Goal: Information Seeking & Learning: Learn about a topic

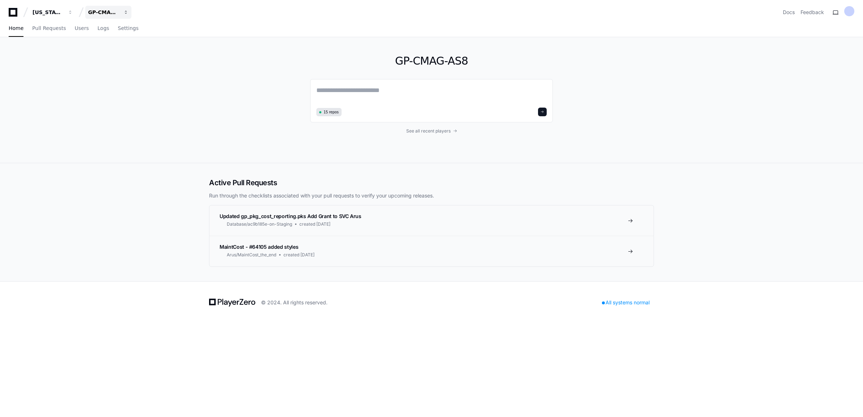
click at [108, 9] on div "GP-CMAG-AS8" at bounding box center [103, 12] width 31 height 7
click at [126, 64] on span "GP-CMAG-MP2" at bounding box center [121, 67] width 42 height 9
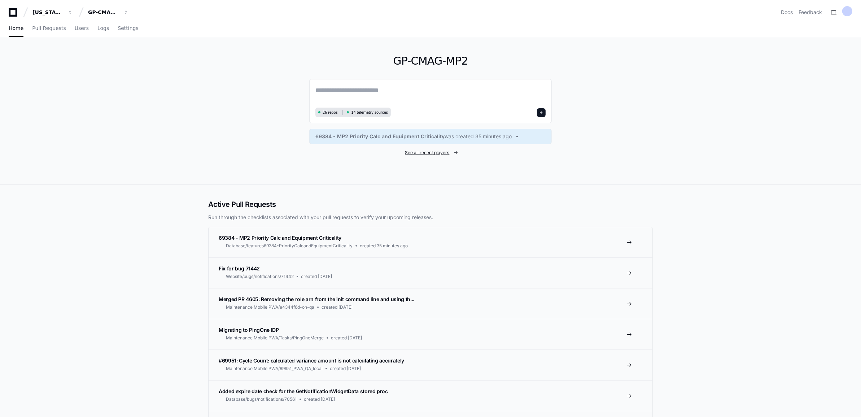
click at [425, 152] on span "See all recent players" at bounding box center [427, 153] width 44 height 6
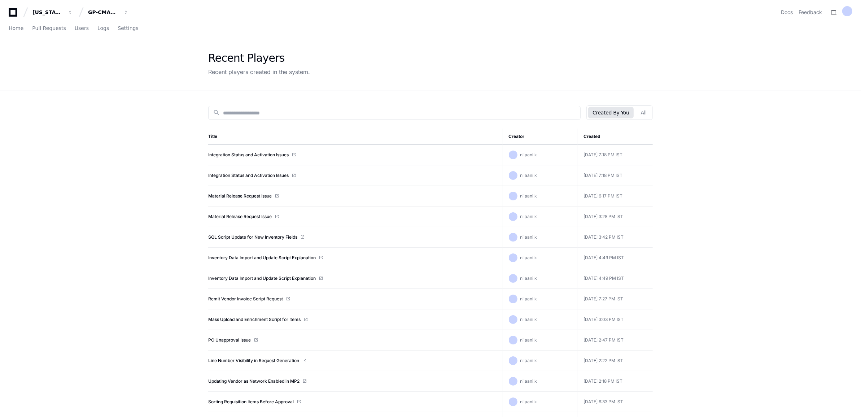
click at [262, 194] on link "Material Release Request Issue" at bounding box center [240, 196] width 64 height 6
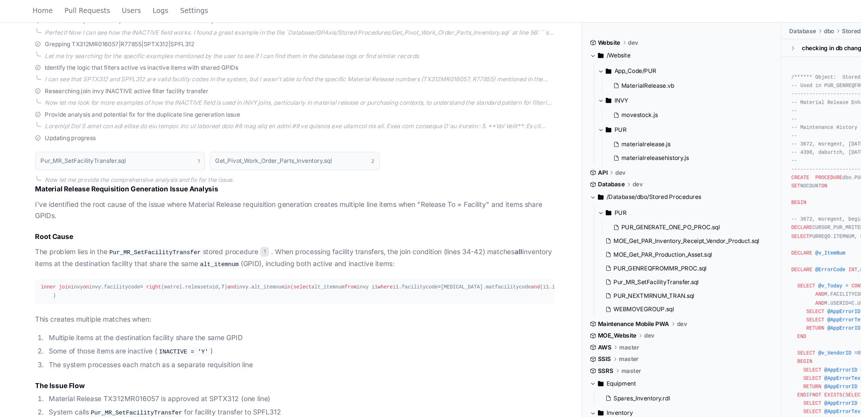
scroll to position [391, 0]
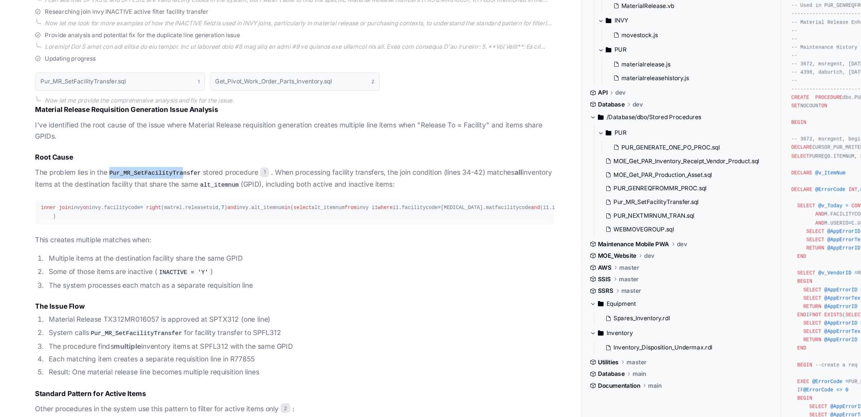
drag, startPoint x: 82, startPoint y: 186, endPoint x: 134, endPoint y: 186, distance: 51.3
click at [134, 186] on code "Pur_MR_SetFacilityTransfer" at bounding box center [114, 187] width 70 height 6
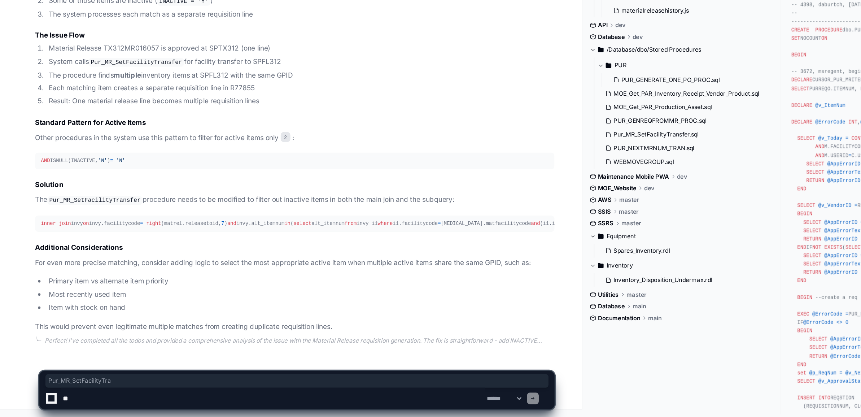
scroll to position [646, 0]
click at [105, 399] on textarea at bounding box center [202, 403] width 314 height 16
type textarea "**********"
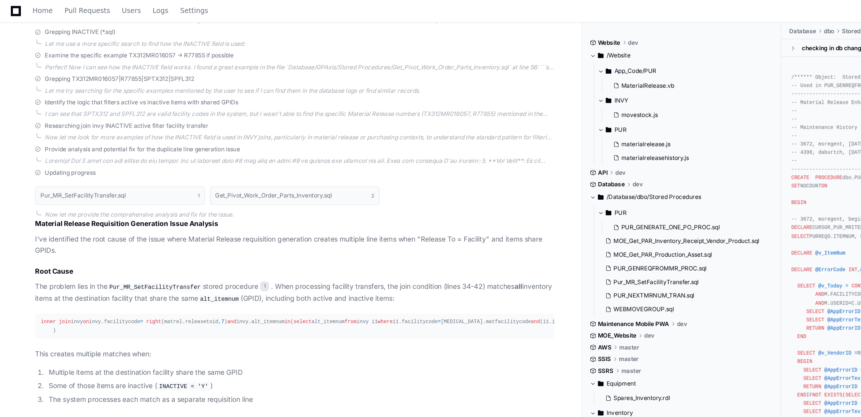
scroll to position [365, 0]
click at [177, 140] on button "Get_Pivot_Work_Order_Parts_Inventory.sql 2" at bounding box center [218, 145] width 126 height 14
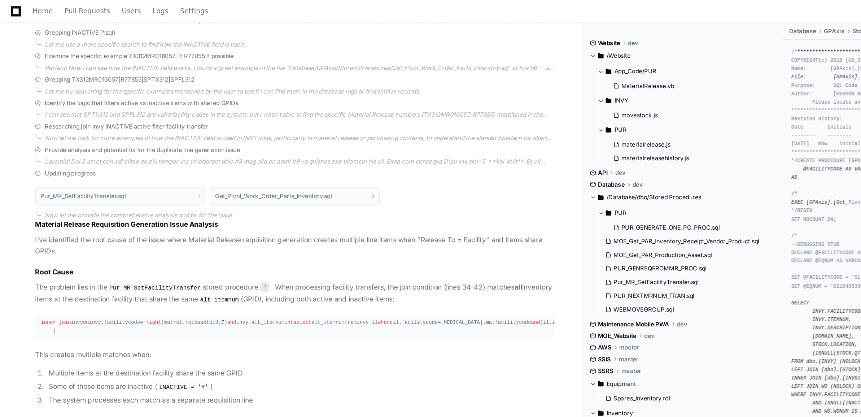
click at [513, 79] on button "INVY" at bounding box center [507, 75] width 130 height 12
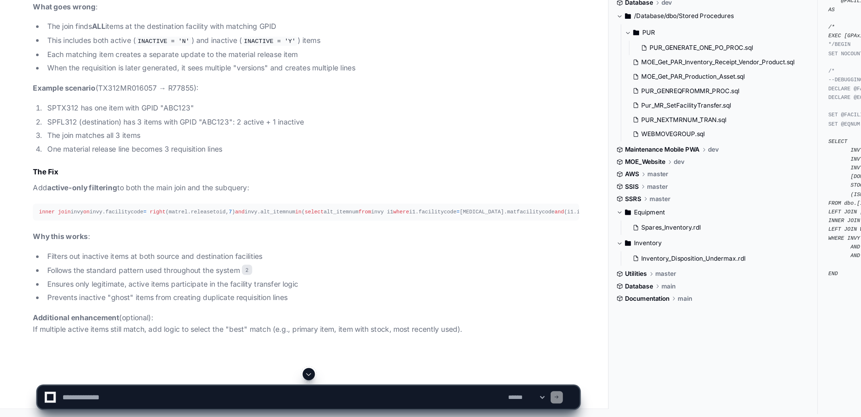
scroll to position [1298, 0]
click at [81, 398] on textarea at bounding box center [202, 403] width 314 height 16
type textarea "**********"
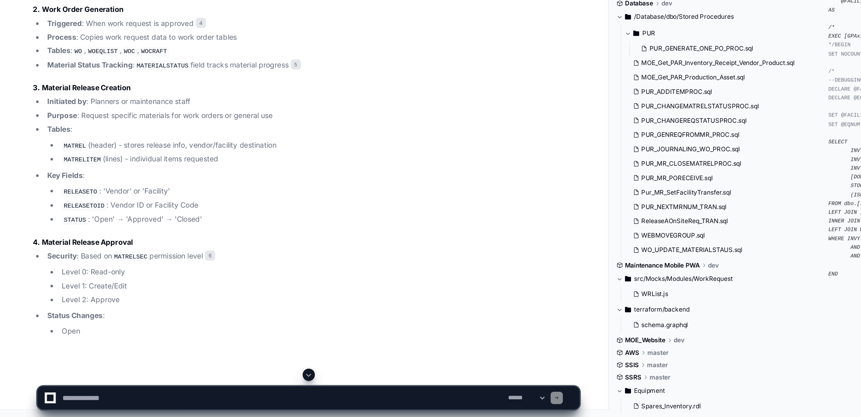
scroll to position [1754, 0]
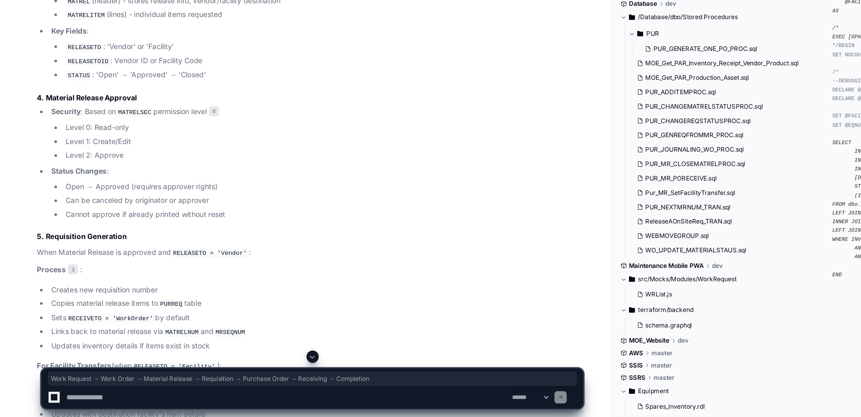
copy div "Work Request → Work Order → Material Release → Requisition → Purchase Order → R…"
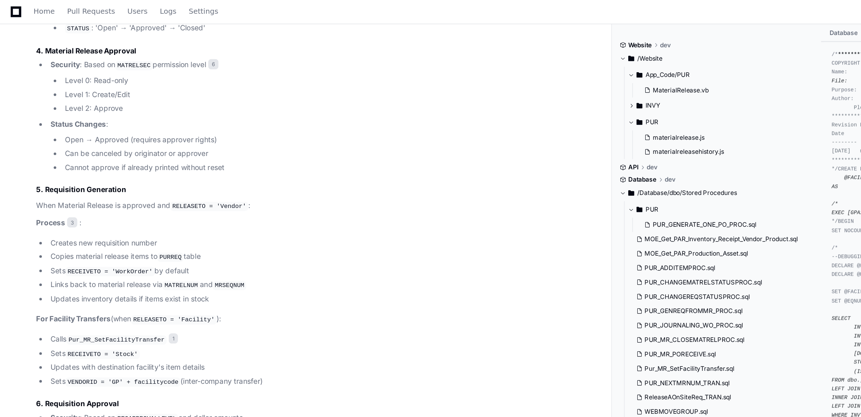
scroll to position [1834, 0]
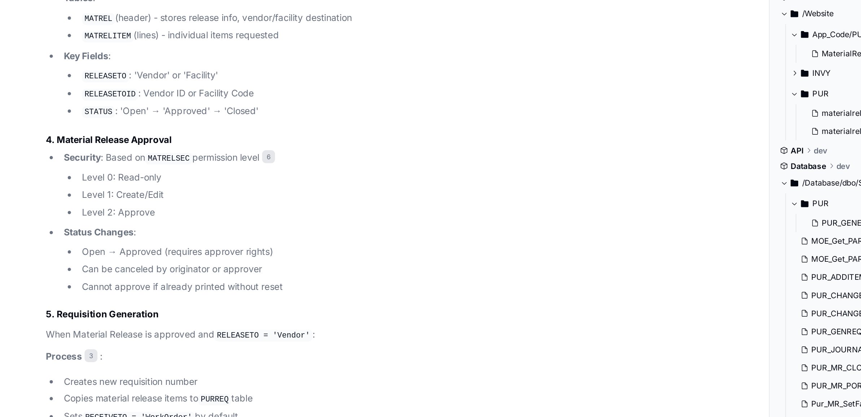
drag, startPoint x: 66, startPoint y: 114, endPoint x: 167, endPoint y: 149, distance: 106.6
click at [167, 149] on article "Material Request Process Based on the codebase analysis, here's the comprehensi…" at bounding box center [218, 294] width 384 height 952
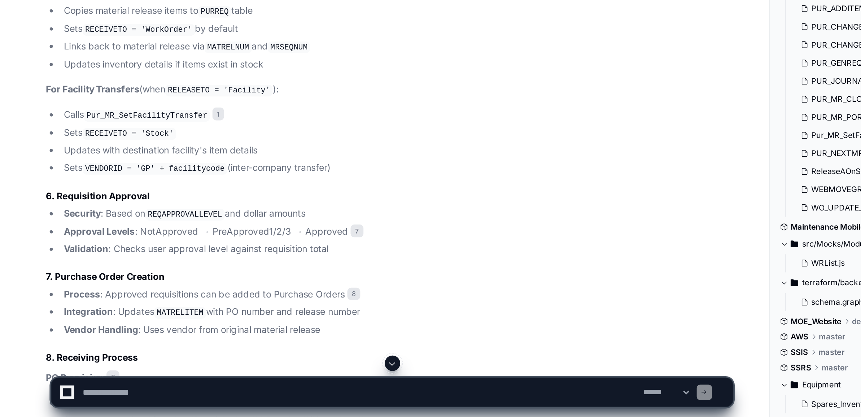
scroll to position [1976, 0]
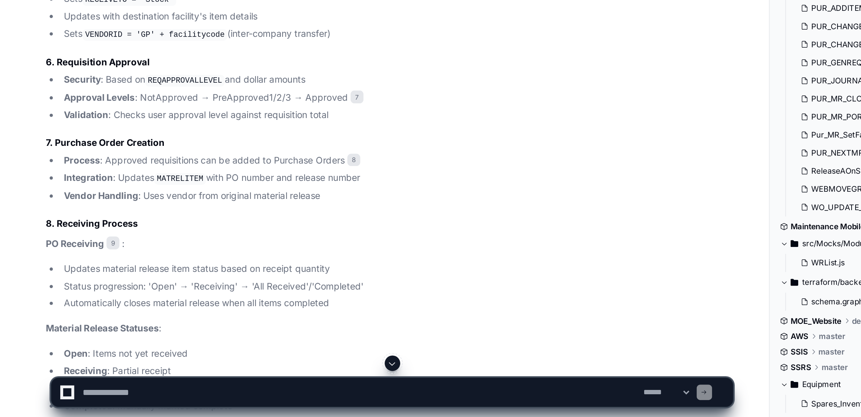
click at [111, 403] on textarea at bounding box center [202, 403] width 314 height 16
paste textarea "**********"
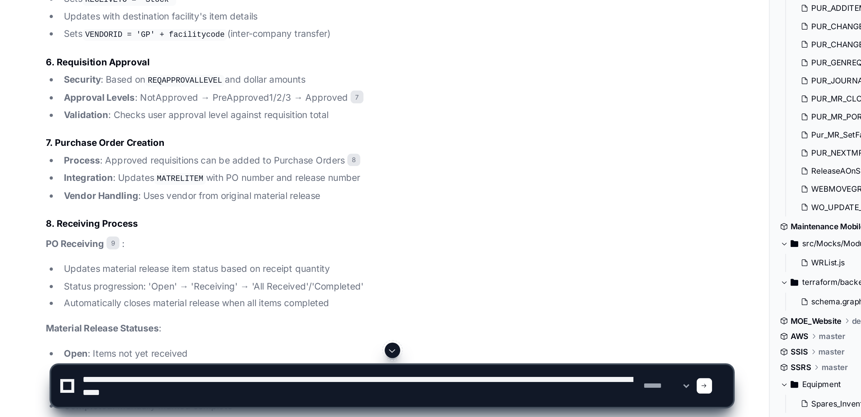
type textarea "**********"
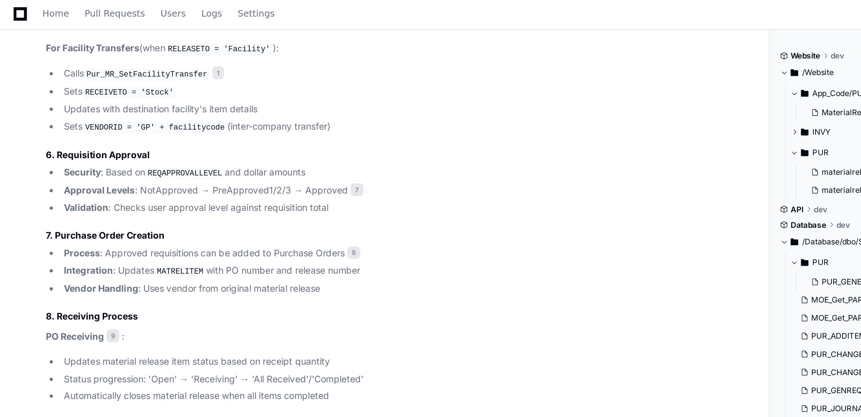
scroll to position [2091, 0]
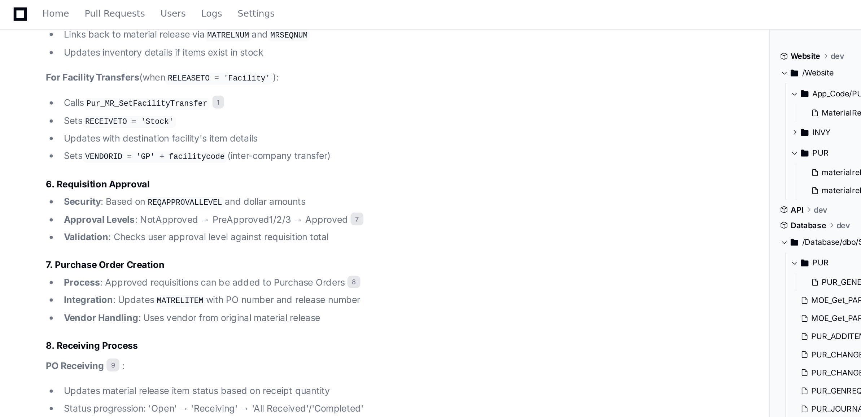
drag, startPoint x: 37, startPoint y: 71, endPoint x: 141, endPoint y: 138, distance: 123.6
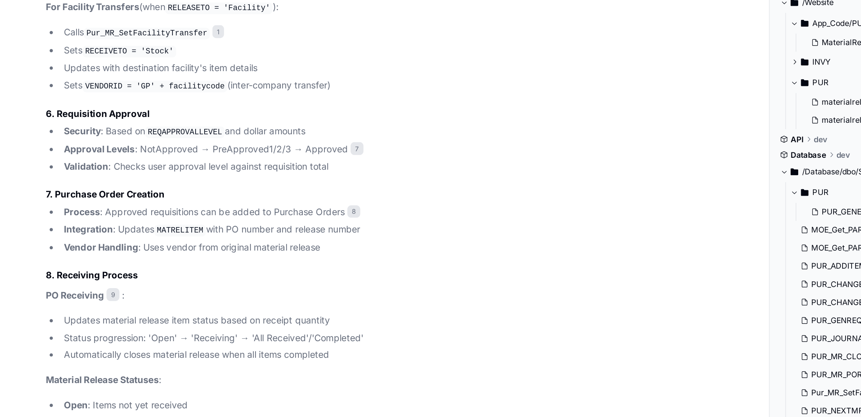
drag, startPoint x: 34, startPoint y: 196, endPoint x: 139, endPoint y: 234, distance: 111.5
click at [139, 34] on ul "Creates new requisition number Copies material release items to PURREQ table Se…" at bounding box center [218, 10] width 384 height 48
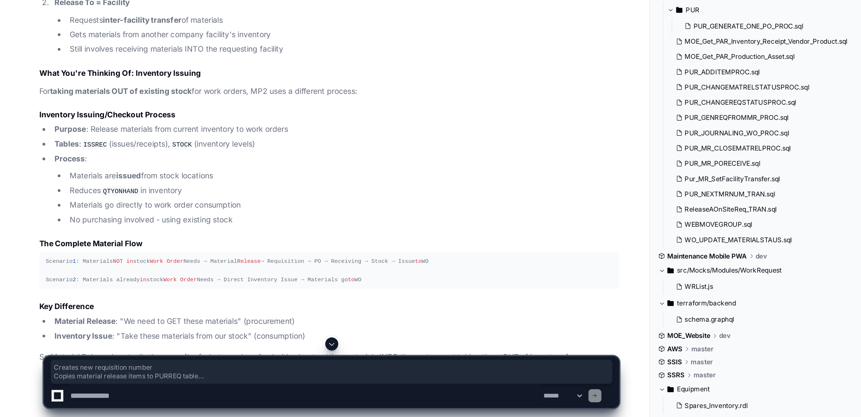
scroll to position [2733, 0]
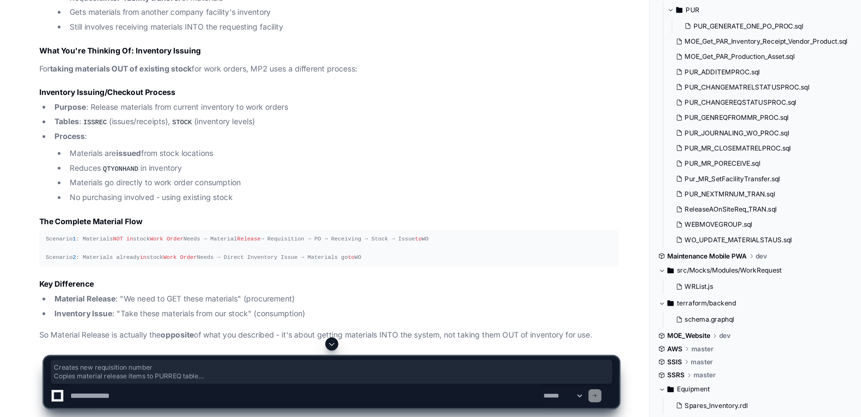
click at [219, 367] on span at bounding box center [220, 369] width 6 height 6
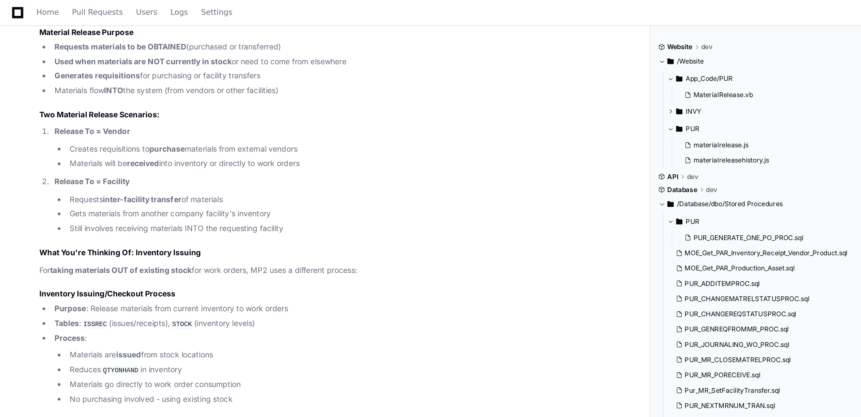
scroll to position [2854, 0]
drag, startPoint x: 58, startPoint y: 69, endPoint x: 161, endPoint y: 70, distance: 102.2
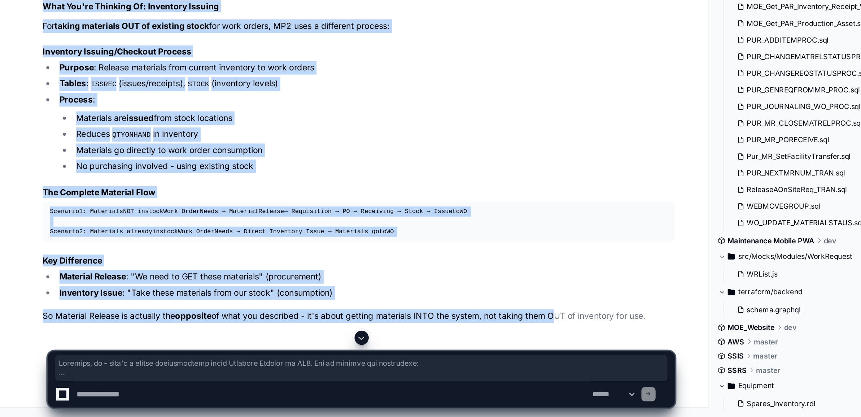
scroll to position [2933, 0]
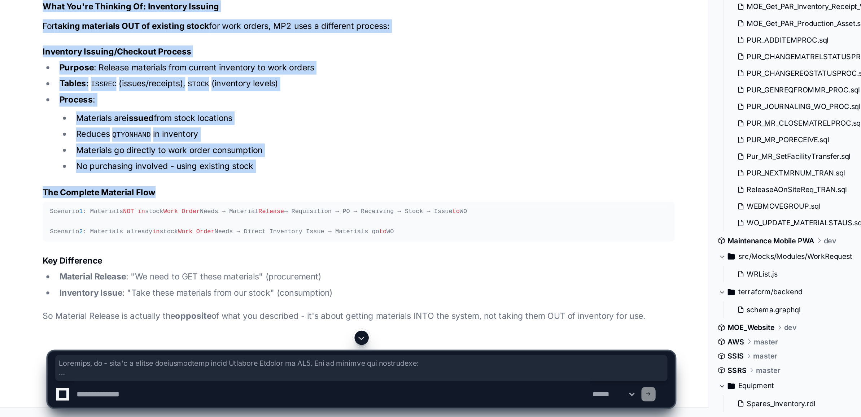
drag, startPoint x: 24, startPoint y: 90, endPoint x: 298, endPoint y: 282, distance: 334.3
click at [298, 282] on div "Thinking Actually, no - that's a common misconception about Material Release in…" at bounding box center [211, 158] width 398 height 404
copy article "Loremips, do - sita'c a elitse doeiusmodtemp incid Utlabore Etdolor ma AL2. Eni…"
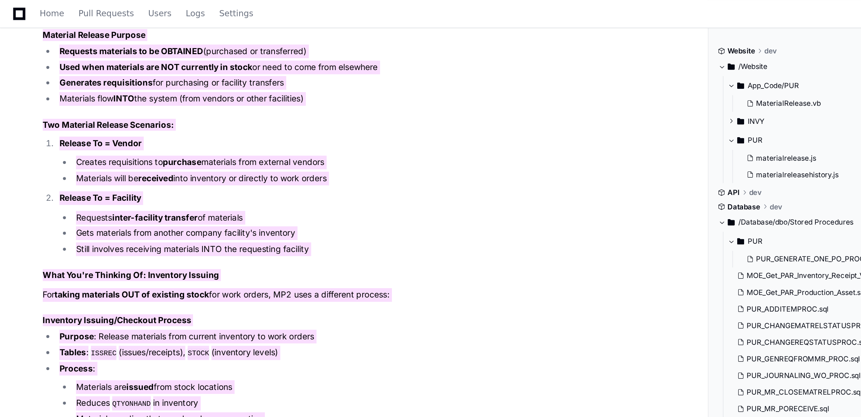
scroll to position [2909, 0]
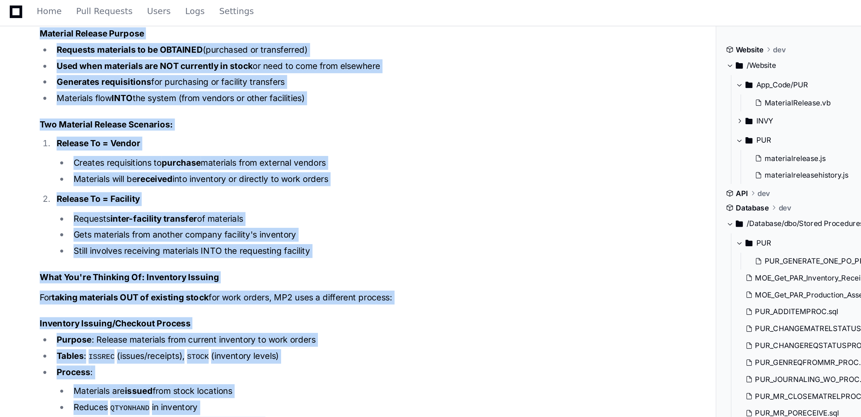
click at [159, 79] on h3 "Two Material Release Scenarios:" at bounding box center [218, 75] width 384 height 7
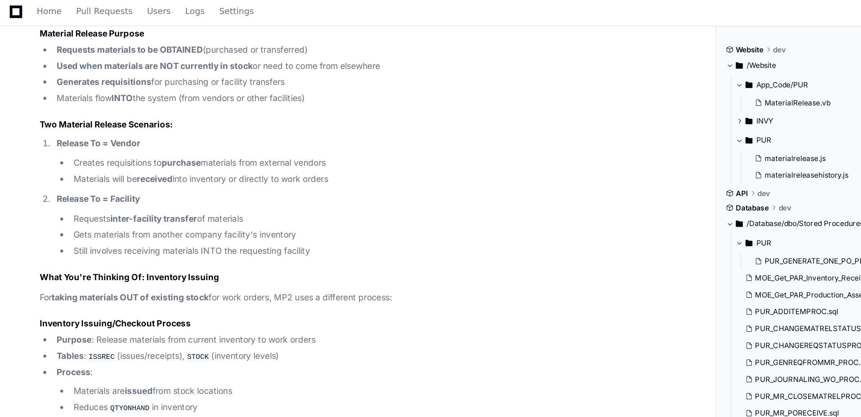
click at [159, 79] on h3 "Two Material Release Scenarios:" at bounding box center [218, 75] width 384 height 7
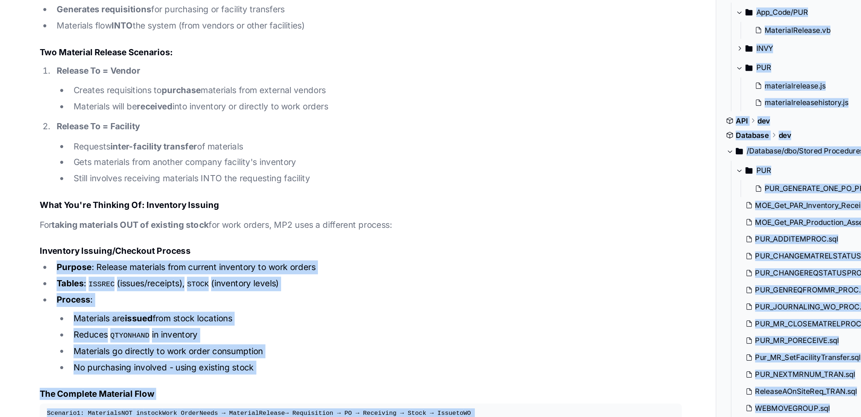
scroll to position [2957, 0]
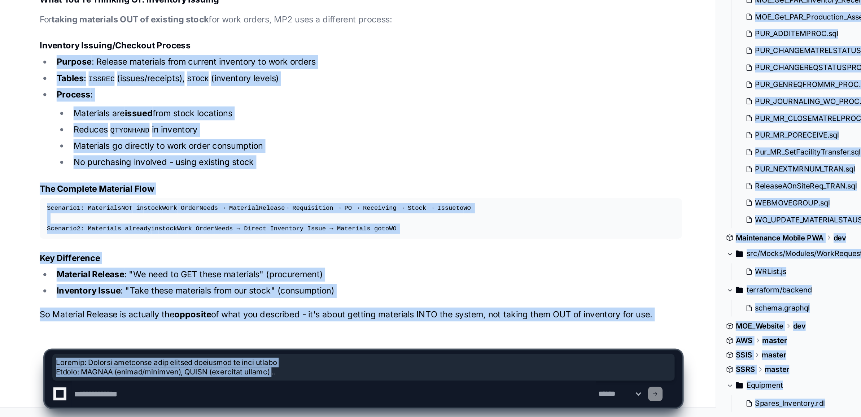
drag, startPoint x: 287, startPoint y: 230, endPoint x: 324, endPoint y: 395, distance: 169.5
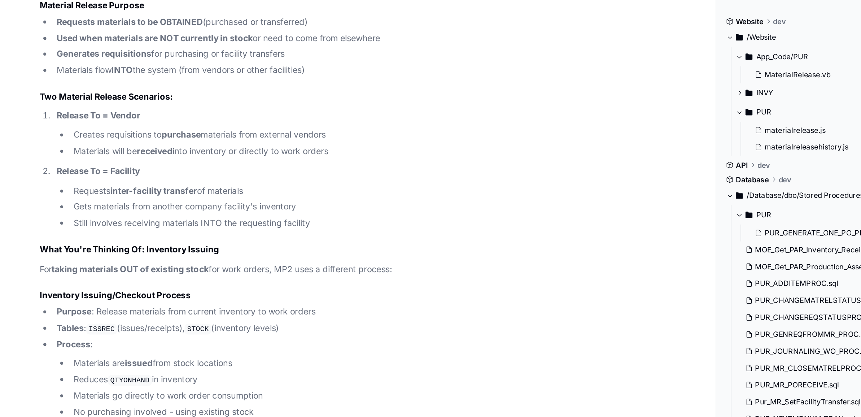
click at [248, 104] on li "Materials will be received into inventory or directly to work orders" at bounding box center [227, 108] width 366 height 8
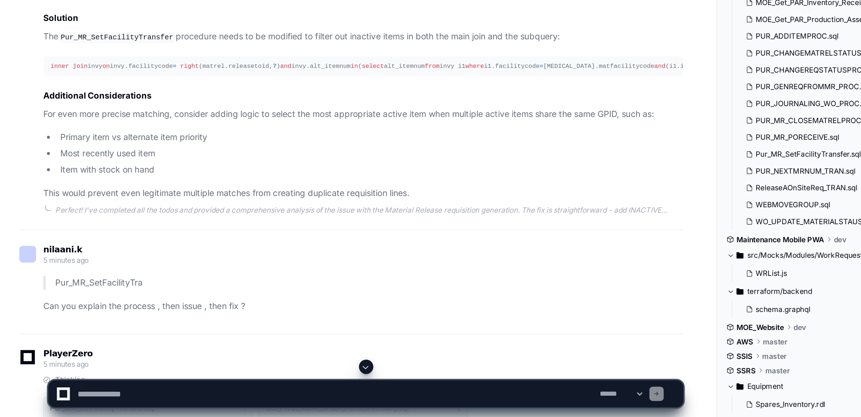
scroll to position [610, 0]
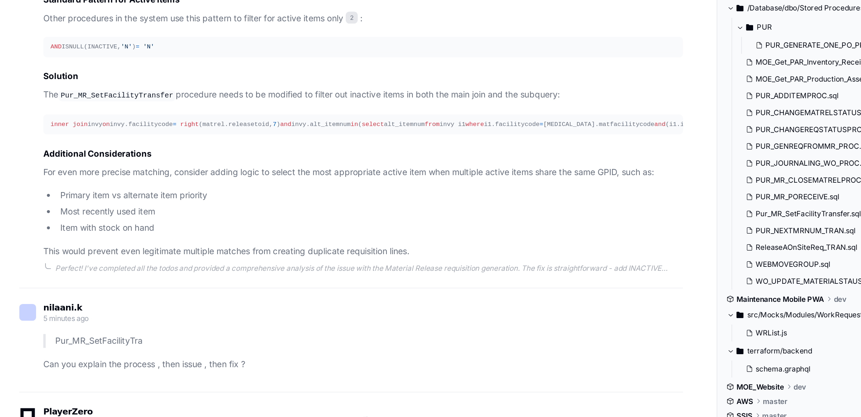
click at [133, 209] on div "inner join invy on invy.facilitycode = right (matrel.releasetoid, 7 ) and invy.…" at bounding box center [217, 205] width 375 height 6
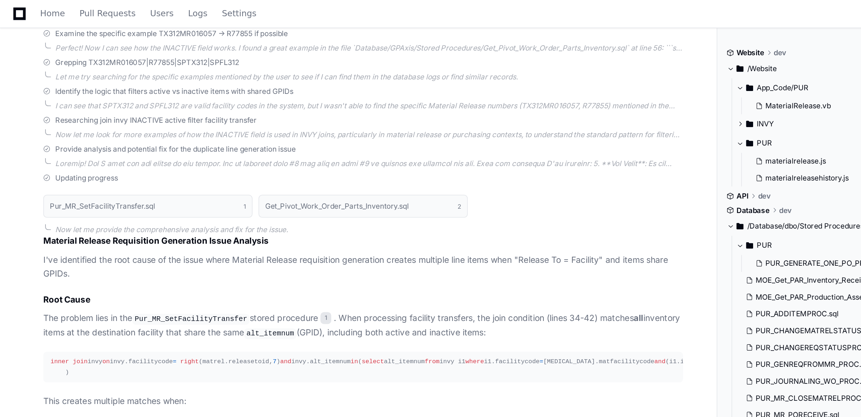
scroll to position [385, 0]
click at [88, 154] on p "I've identified the root cause of the issue where Material Release requisition …" at bounding box center [218, 161] width 384 height 17
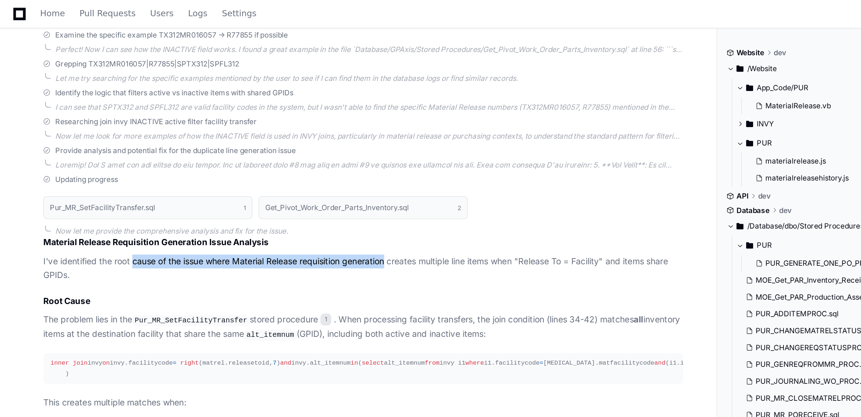
drag, startPoint x: 88, startPoint y: 154, endPoint x: 222, endPoint y: 157, distance: 133.9
click at [222, 157] on p "I've identified the root cause of the issue where Material Release requisition …" at bounding box center [218, 161] width 384 height 17
click at [169, 178] on h3 "Root Cause" at bounding box center [218, 180] width 384 height 7
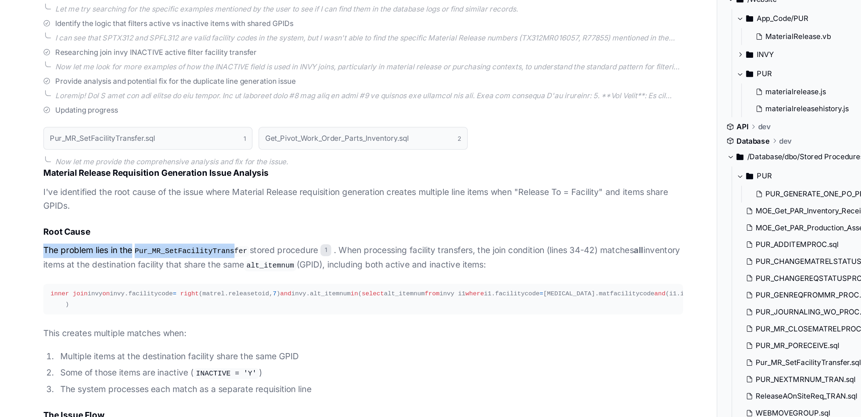
drag, startPoint x: 26, startPoint y: 194, endPoint x: 138, endPoint y: 195, distance: 111.9
click at [138, 195] on p "The problem lies in the Pur_MR_SetFacilityTransfer stored procedure 1 . When pr…" at bounding box center [218, 196] width 384 height 17
click at [136, 205] on article "Material Release Requisition Generation Issue Analysis I've identified the root…" at bounding box center [218, 325] width 384 height 369
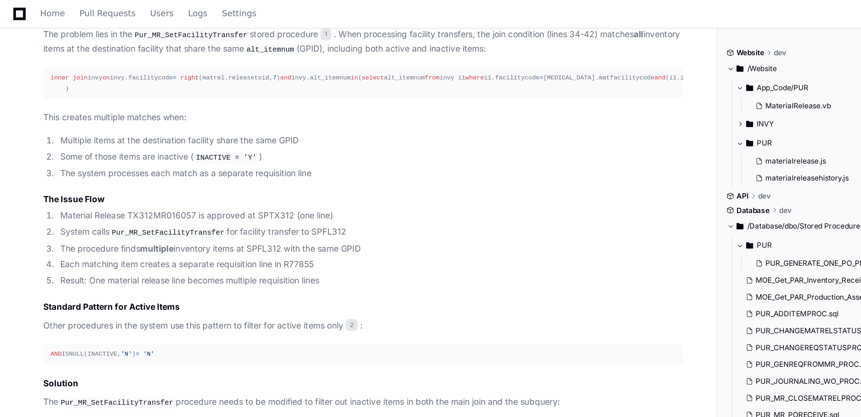
scroll to position [553, 0]
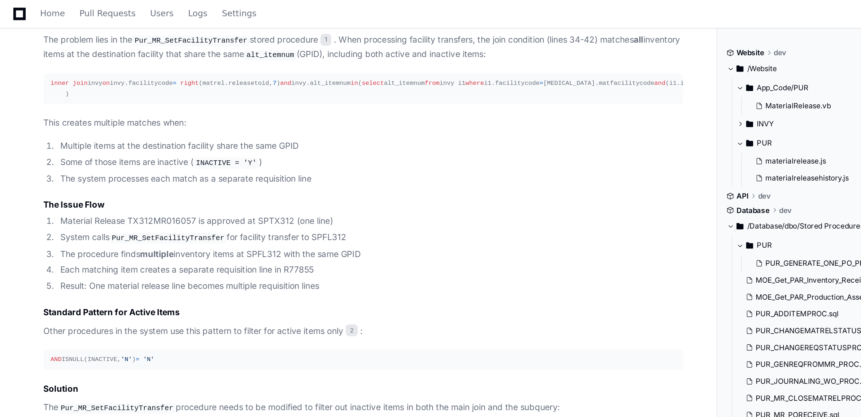
drag, startPoint x: 304, startPoint y: 49, endPoint x: 354, endPoint y: 72, distance: 55.2
click at [354, 59] on div "inner join invy on invy.facilitycode = right (matrel.releasetoid, 7 ) and invy.…" at bounding box center [217, 53] width 375 height 12
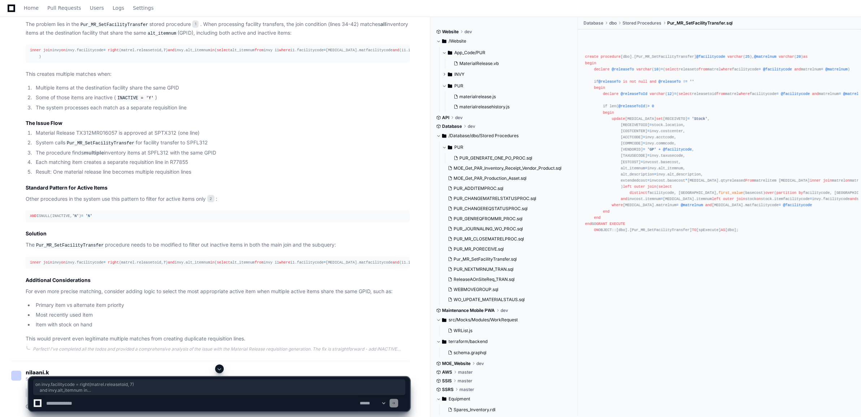
scroll to position [553, 0]
click at [101, 405] on textarea at bounding box center [202, 403] width 314 height 16
type textarea "**********"
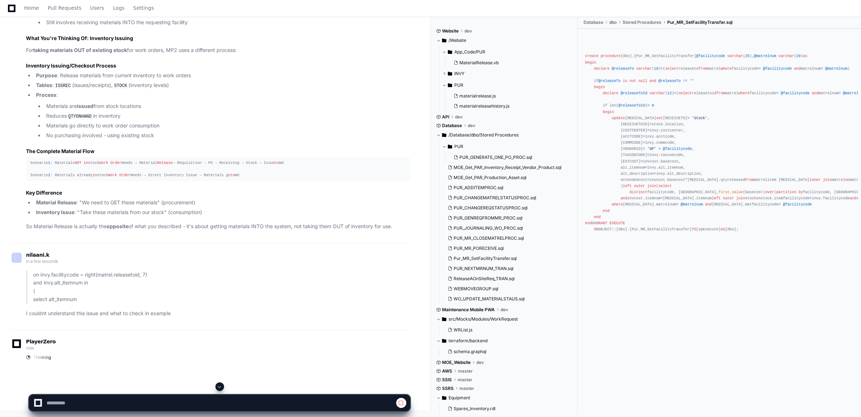
scroll to position [3053, 0]
click at [223, 385] on button at bounding box center [219, 386] width 9 height 9
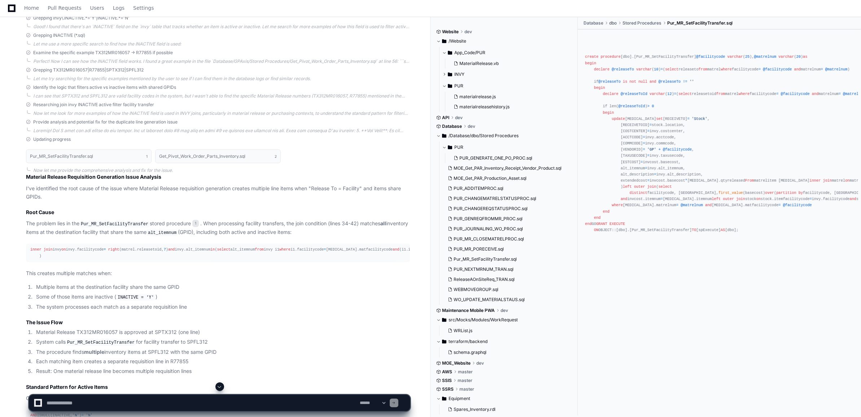
scroll to position [432, 0]
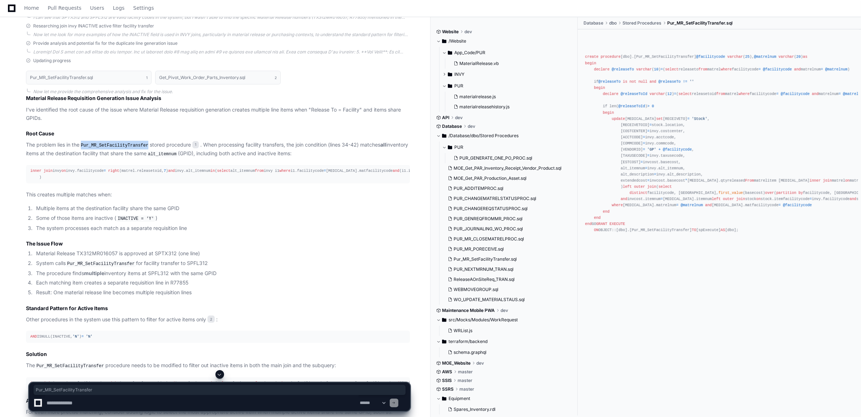
drag, startPoint x: 82, startPoint y: 145, endPoint x: 145, endPoint y: 141, distance: 63.6
click at [145, 142] on code "Pur_MR_SetFacilityTransfer" at bounding box center [114, 145] width 70 height 6
copy code "Pur_MR_SetFacilityTransfer"
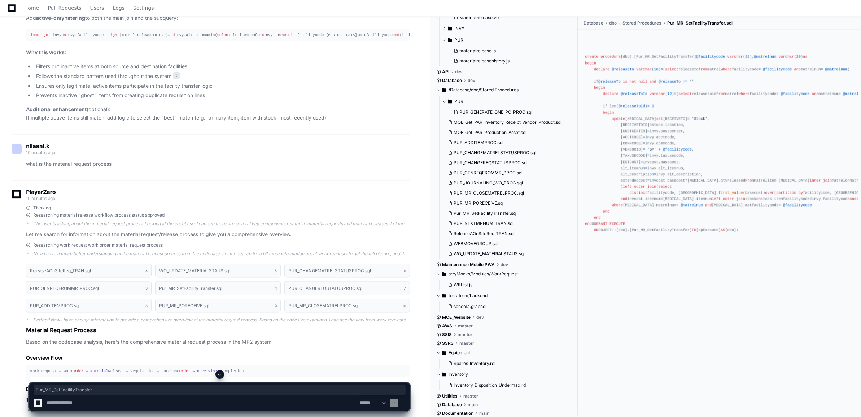
scroll to position [1390, 0]
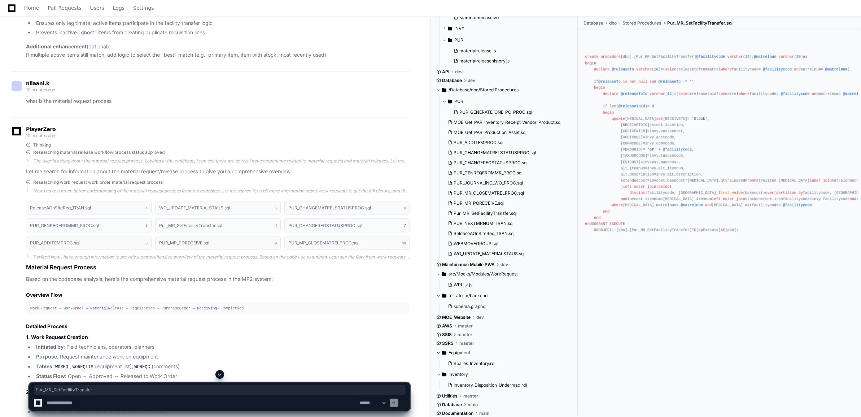
click at [222, 374] on span at bounding box center [220, 374] width 6 height 6
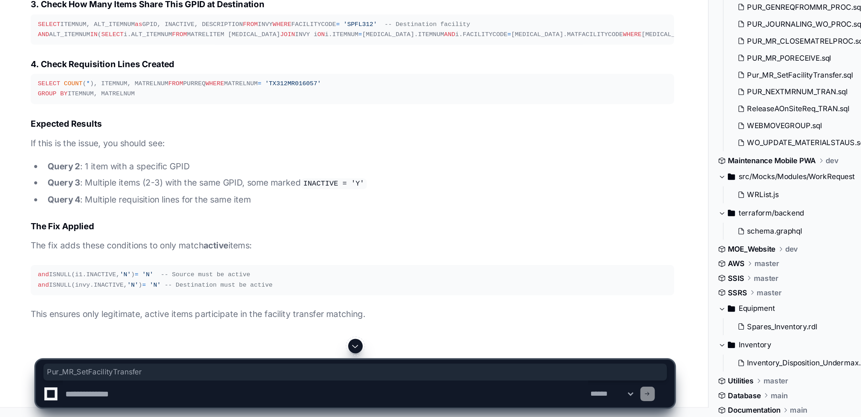
scroll to position [3498, 0]
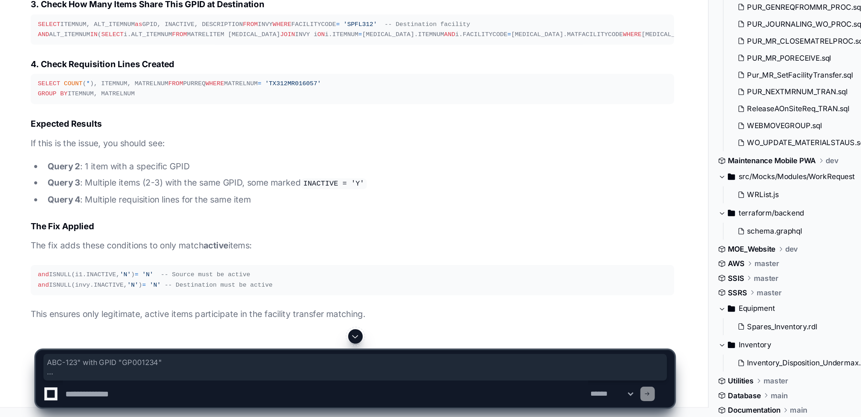
drag, startPoint x: 107, startPoint y: 265, endPoint x: 211, endPoint y: 276, distance: 104.6
click at [211, 73] on ol "Source (SPTX312) : Has item "ABC-123" with GPID "GP001234" Destination (SPFL312…" at bounding box center [218, 35] width 384 height 76
click at [211, 17] on p "Destination (SPFL312) : Has multiple items with same GPID "GP001234":" at bounding box center [223, 13] width 374 height 8
drag, startPoint x: 211, startPoint y: 276, endPoint x: 196, endPoint y: 307, distance: 33.9
click at [196, 49] on li "Destination (SPFL312) : Has multiple items with same GPID "GP001234": Item "ABC…" at bounding box center [222, 29] width 376 height 40
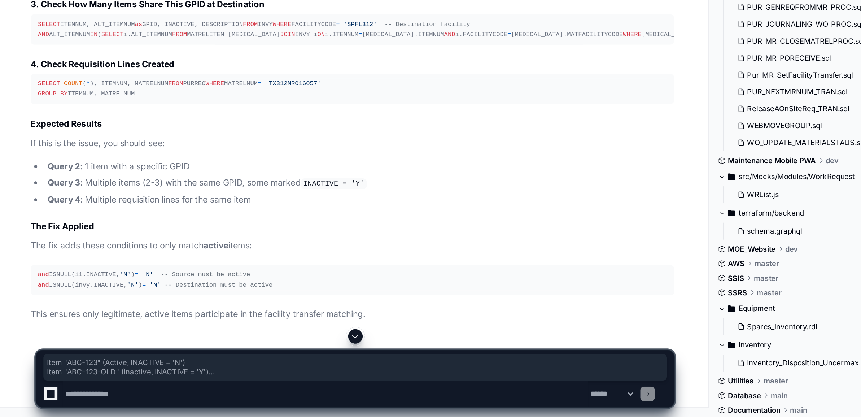
click at [196, 49] on li "Item "ABC-123-ALT" (Active, INACTIVE = 'N' )" at bounding box center [227, 45] width 366 height 9
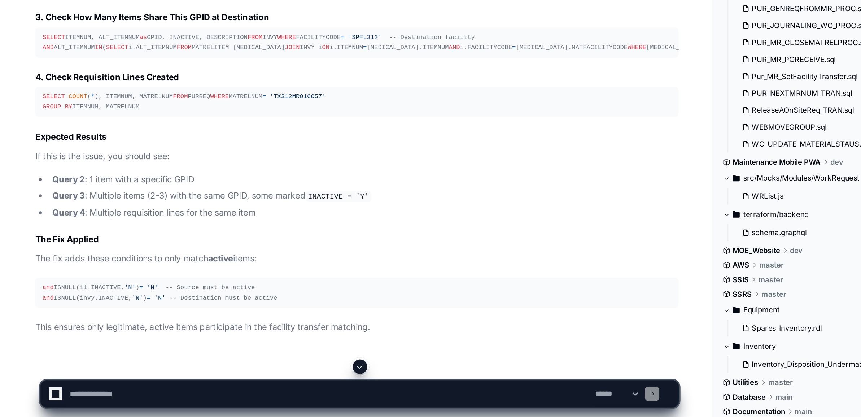
scroll to position [3491, 0]
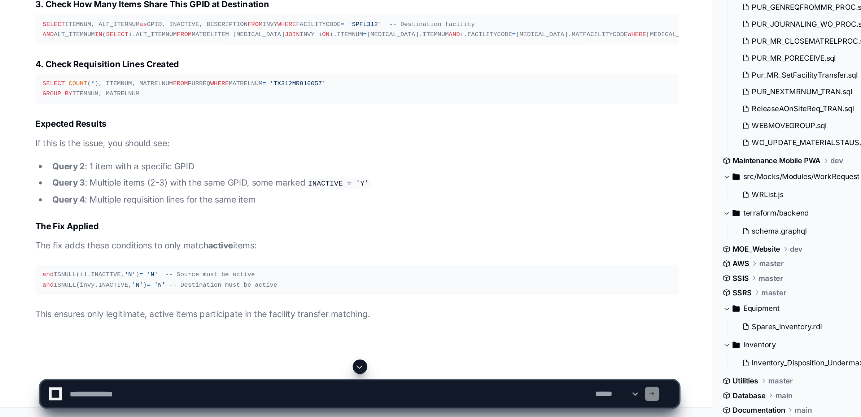
click at [112, 407] on textarea at bounding box center [202, 403] width 314 height 16
type textarea "**********"
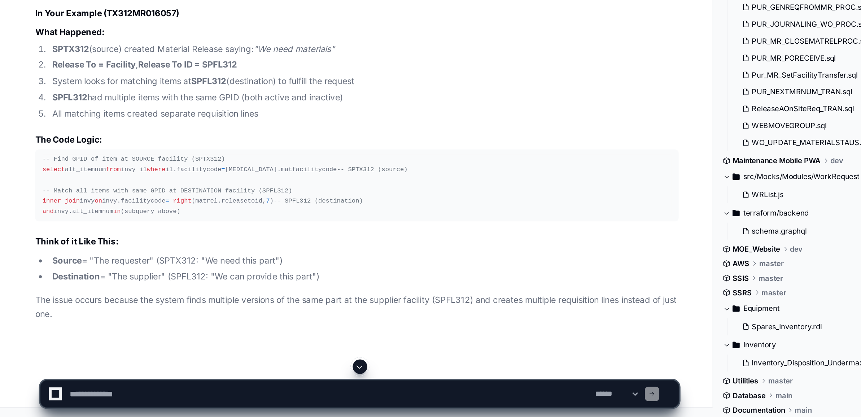
scroll to position [4103, 0]
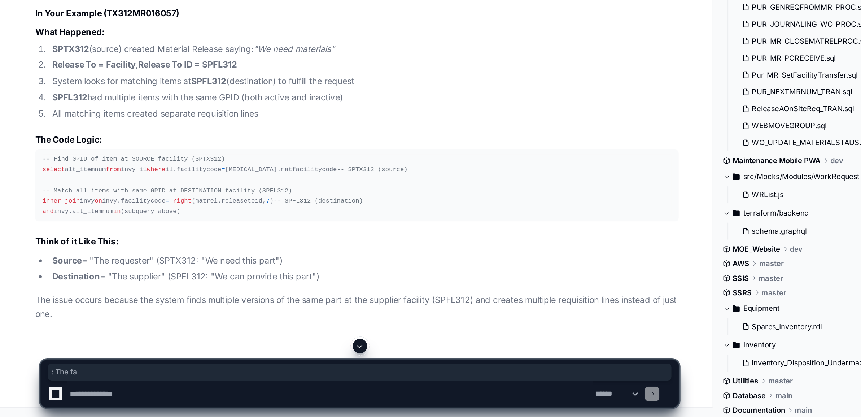
drag, startPoint x: 78, startPoint y: 258, endPoint x: 61, endPoint y: 259, distance: 17.0
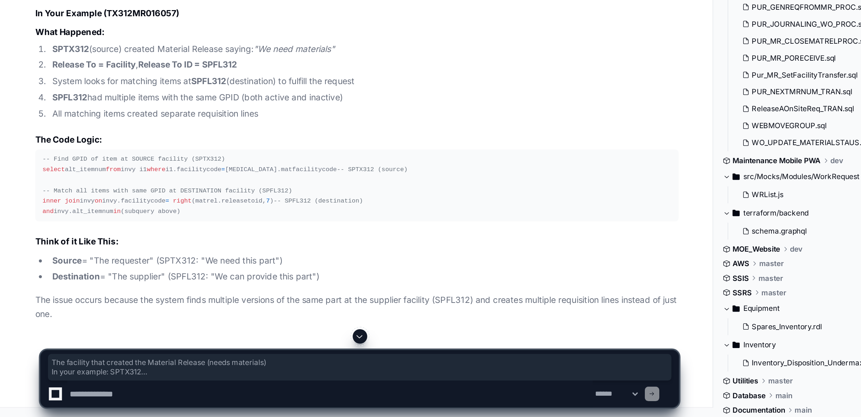
drag, startPoint x: 63, startPoint y: 259, endPoint x: 131, endPoint y: 297, distance: 77.6
click at [131, 297] on article "Great question! The "source" and "destination" terminology can be confusing her…" at bounding box center [218, 151] width 384 height 415
click at [131, 296] on article "Great question! The "source" and "destination" terminology can be confusing her…" at bounding box center [218, 151] width 384 height 415
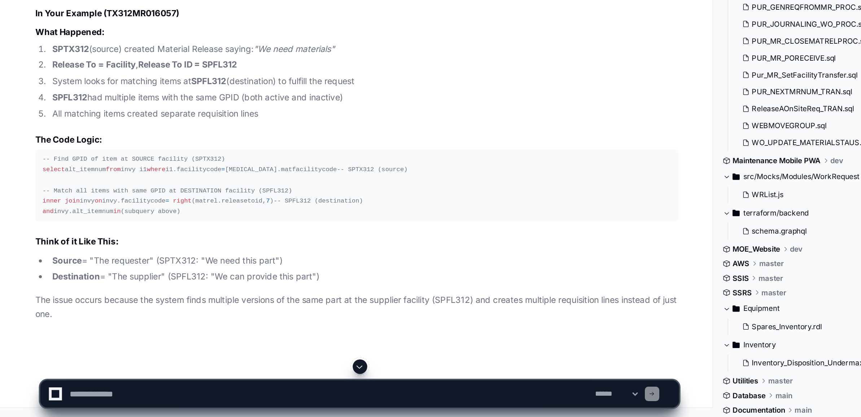
scroll to position [4144, 0]
click at [237, 401] on textarea at bounding box center [202, 403] width 314 height 16
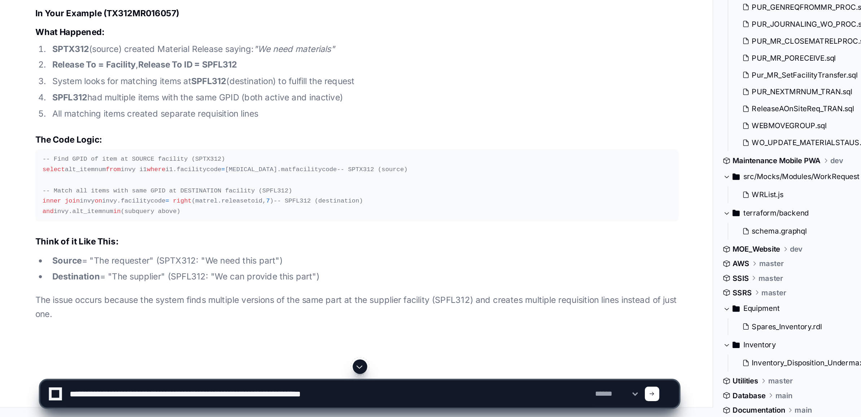
type textarea "**********"
click at [237, 401] on textarea at bounding box center [202, 403] width 314 height 16
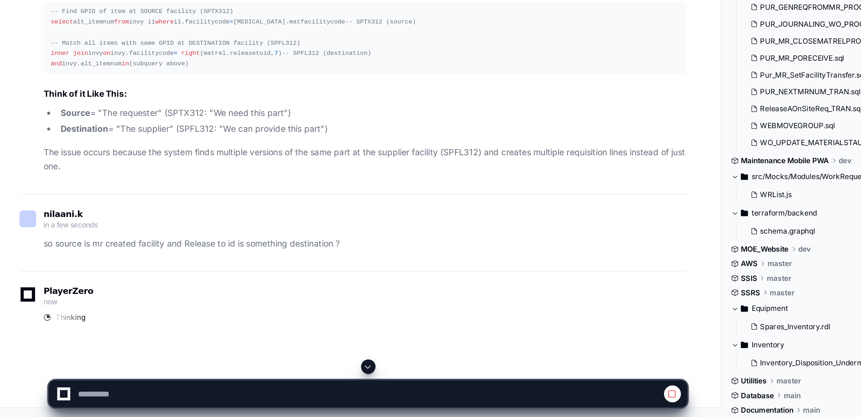
scroll to position [4211, 0]
drag, startPoint x: 170, startPoint y: 313, endPoint x: 107, endPoint y: 263, distance: 79.9
click at [107, 22] on div "SPTX312 ( Source ) → Material Release Request → SPFL312 (Destination) "We need …" at bounding box center [217, 19] width 375 height 6
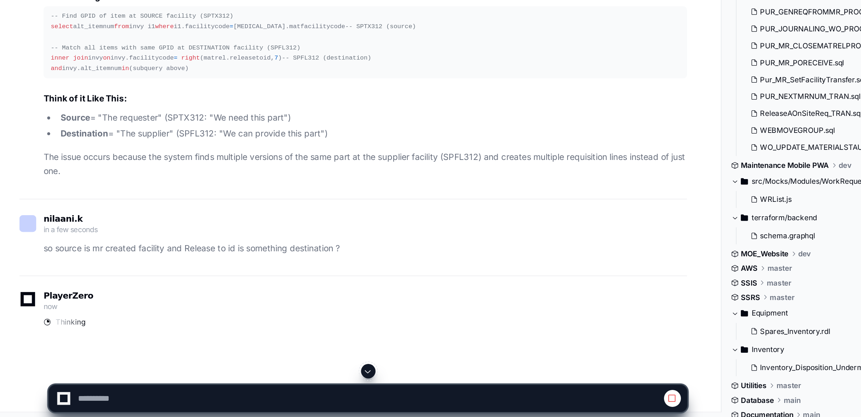
scroll to position [4231, 0]
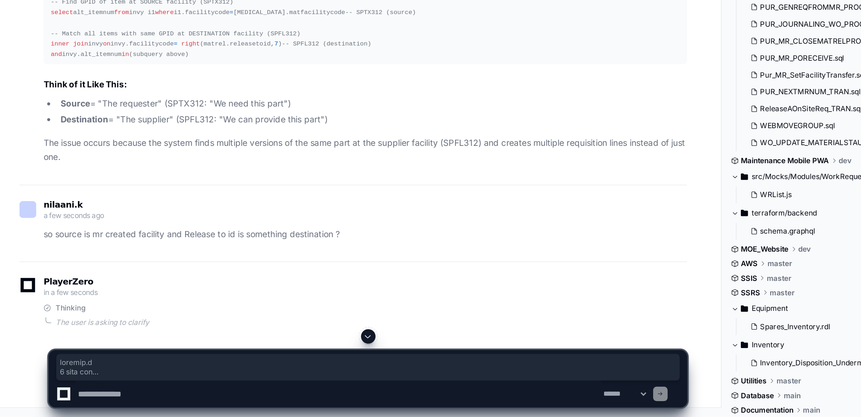
drag, startPoint x: 28, startPoint y: 248, endPoint x: 76, endPoint y: 251, distance: 48.5
click at [76, 16] on div "SPTX312 ( Source ) → Material Release Request → SPFL312 (Destination) "We need …" at bounding box center [217, 13] width 375 height 6
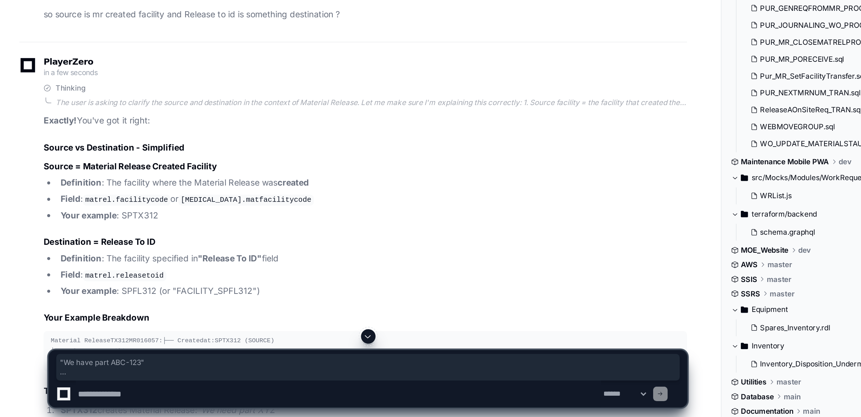
drag, startPoint x: 159, startPoint y: 249, endPoint x: 192, endPoint y: 269, distance: 38.7
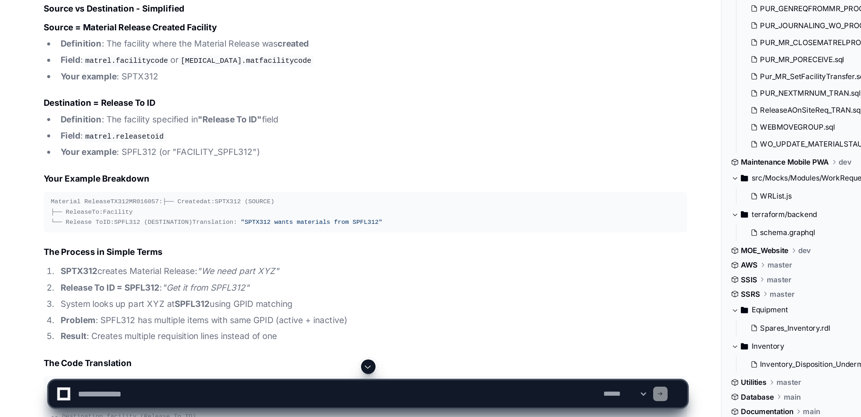
scroll to position [4318, 0]
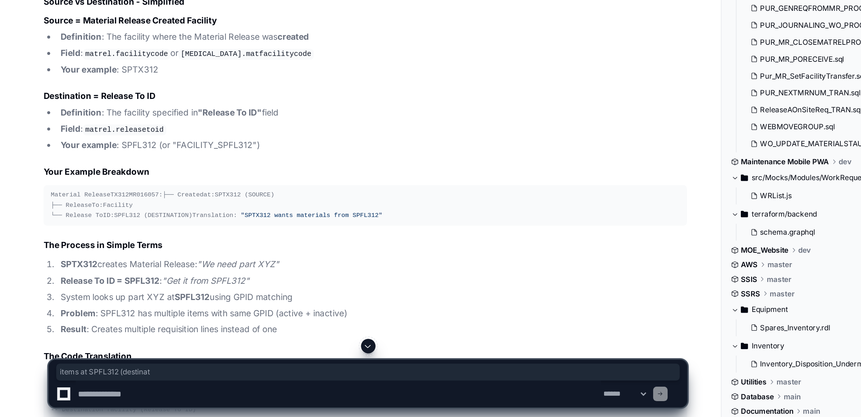
drag, startPoint x: 100, startPoint y: 295, endPoint x: 164, endPoint y: 295, distance: 64.2
drag, startPoint x: 34, startPoint y: 303, endPoint x: 134, endPoint y: 303, distance: 100.3
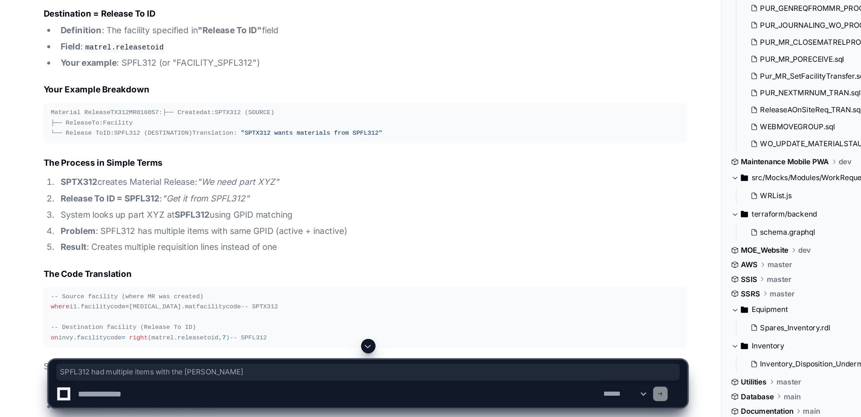
scroll to position [4369, 0]
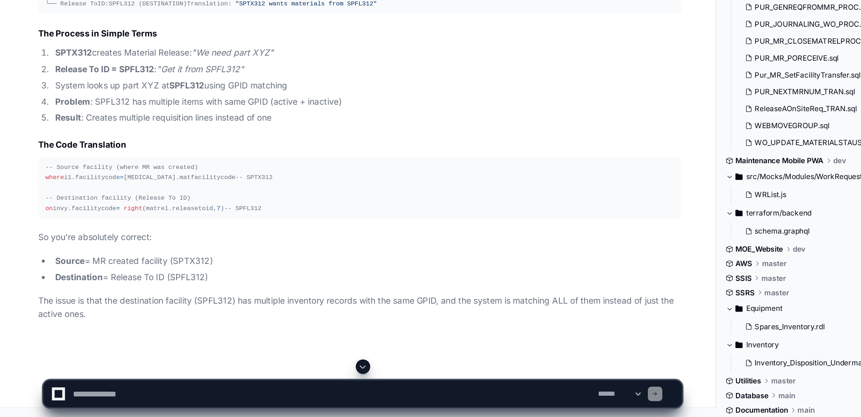
scroll to position [4869, 0]
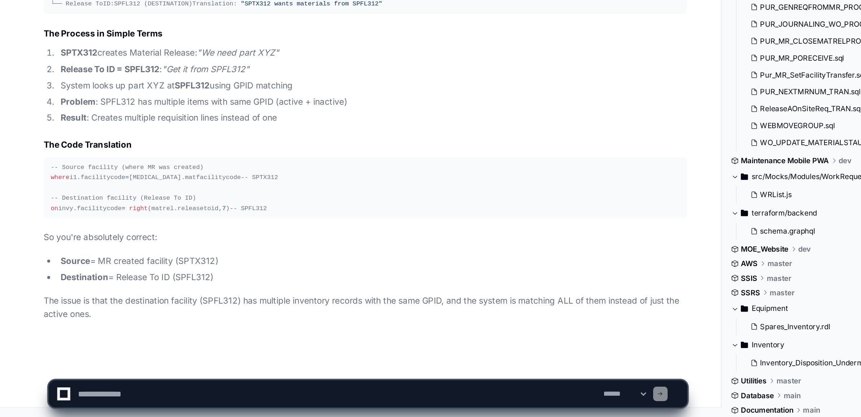
click at [170, 403] on textarea at bounding box center [202, 403] width 314 height 16
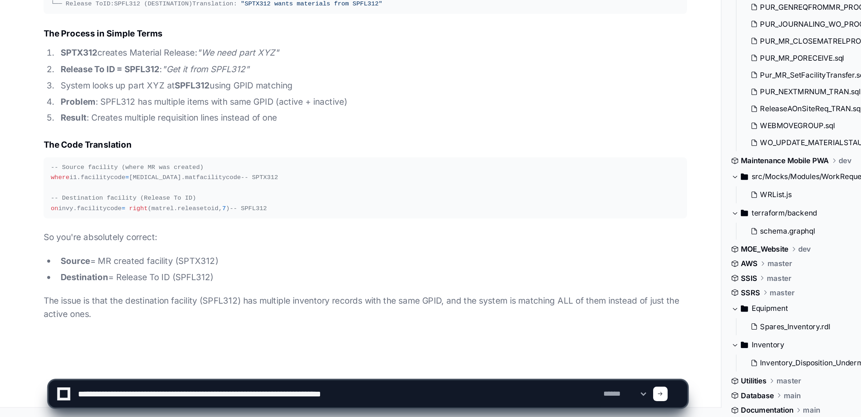
type textarea "**********"
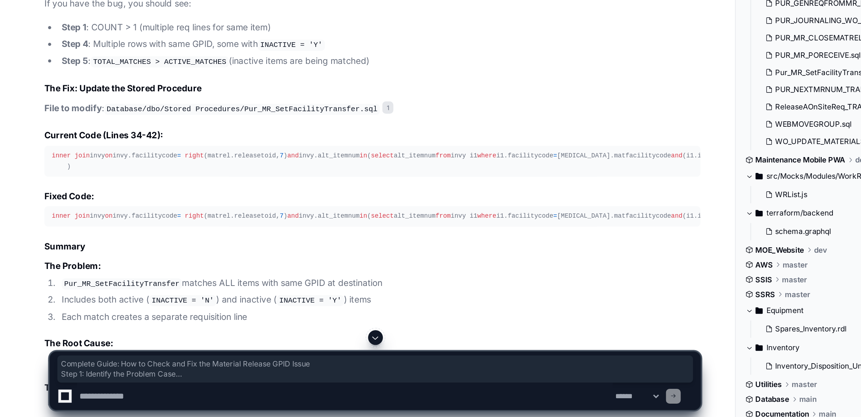
scroll to position [5133, 0]
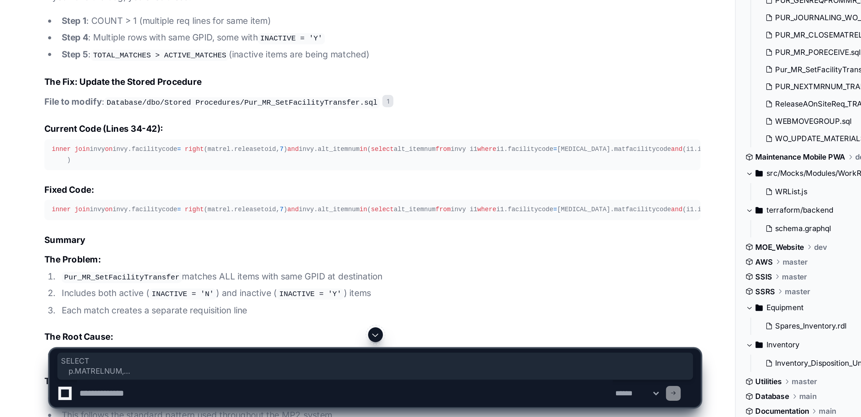
drag, startPoint x: 29, startPoint y: 268, endPoint x: 170, endPoint y: 323, distance: 151.2
copy div "SELECT p.MATRELNUM, p.MATFACILITYCODE as SOURCE_FACILITY, p.ITEMNUM, COUNT ( * …"
click at [106, 397] on textarea at bounding box center [202, 403] width 314 height 16
paste textarea "**********"
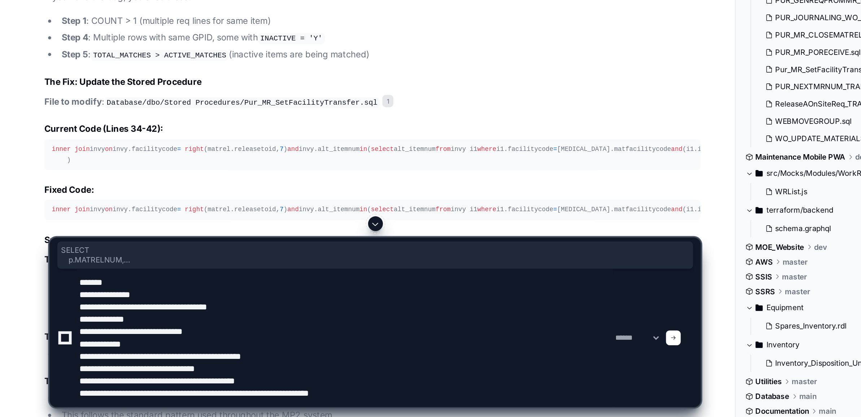
type textarea "**********"
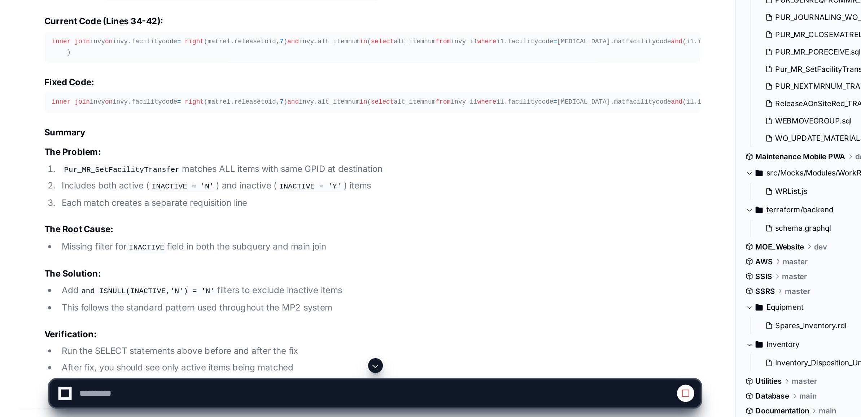
scroll to position [5200, 0]
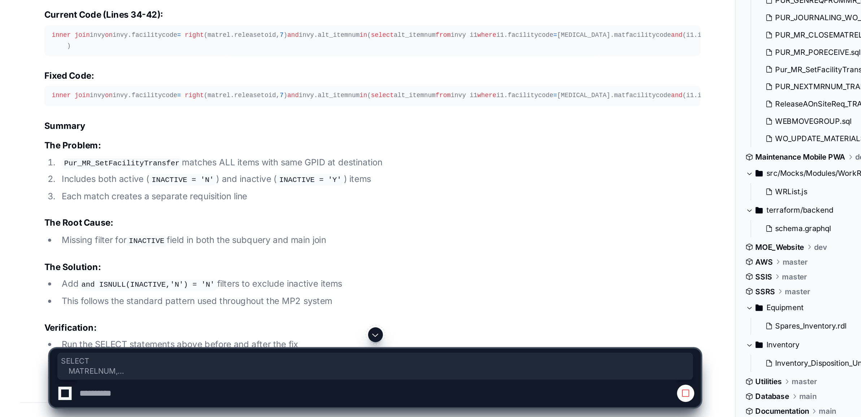
drag, startPoint x: 30, startPoint y: 295, endPoint x: 98, endPoint y: 350, distance: 87.5
copy div "SELECT MATRELNUM, FACILITYCODE as SOURCE_FACILITY, RELEASETO, RELEASETOID as DE…"
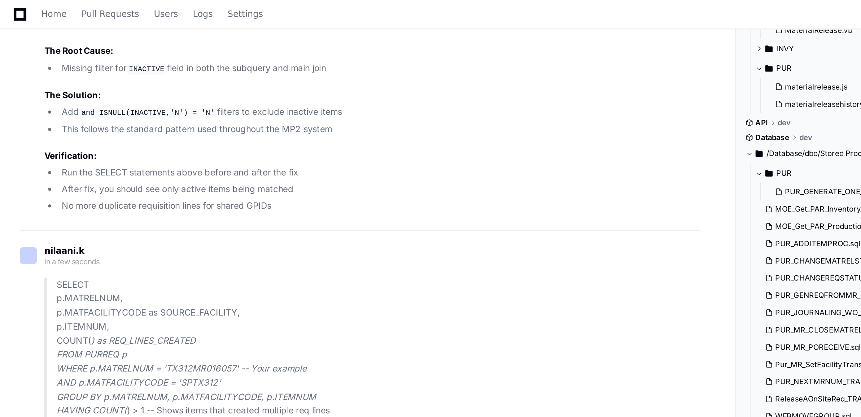
scroll to position [5430, 0]
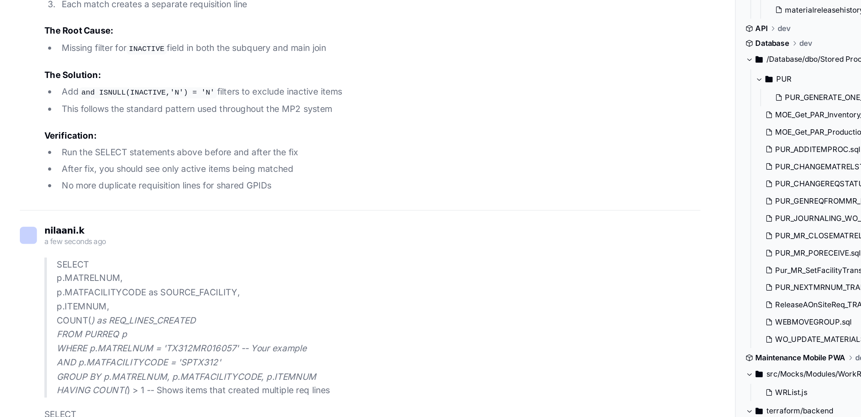
drag, startPoint x: 40, startPoint y: 160, endPoint x: 119, endPoint y: 220, distance: 98.7
copy div "SELECT [MEDICAL_DATA].ITEMNUM as SOURCE_ITEM, [MEDICAL_DATA].MATFACILITYCODE as…"
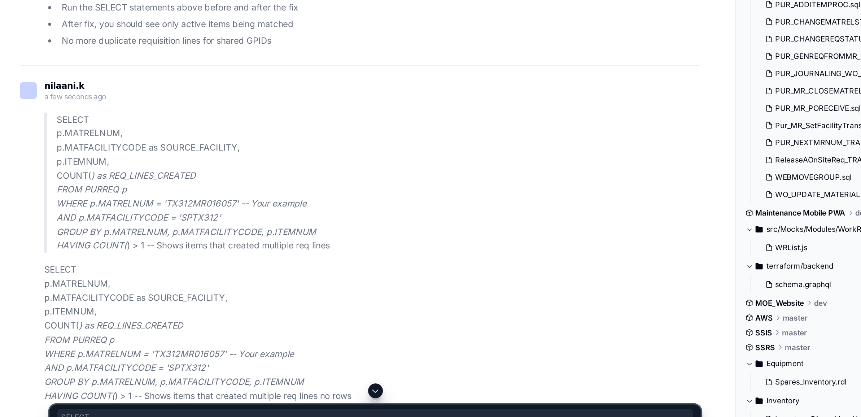
drag, startPoint x: 30, startPoint y: 257, endPoint x: 132, endPoint y: 343, distance: 133.2
copy div "SELECT i_dest.ITEMNUM as DEST_ITEM, i_dest.FACILITYCODE as DEST_FACILITY, i_des…"
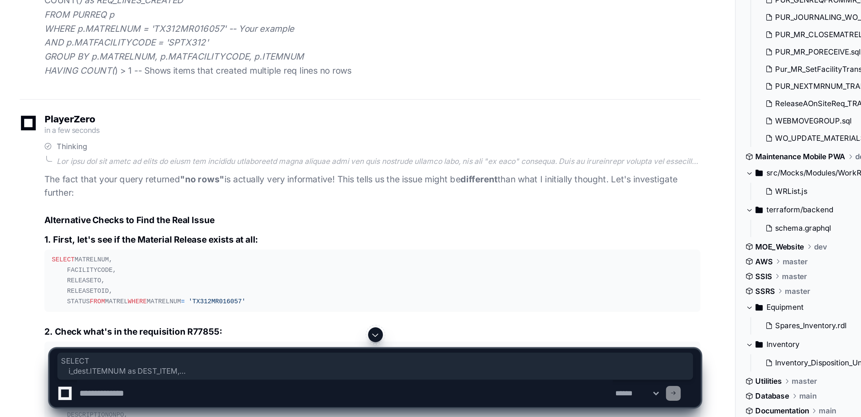
scroll to position [5603, 0]
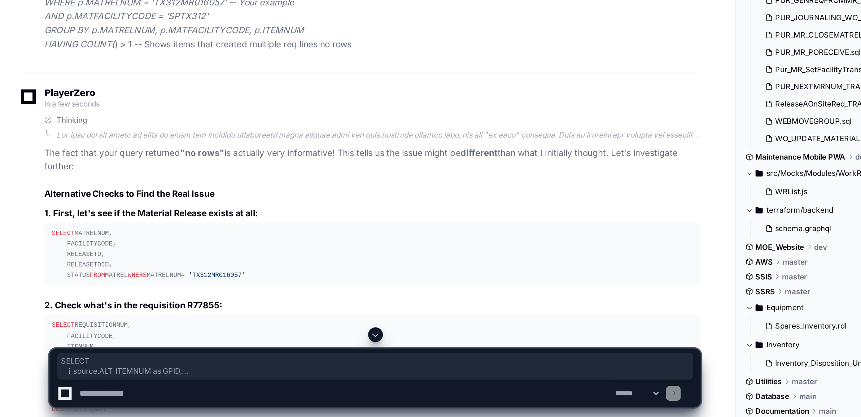
drag, startPoint x: 351, startPoint y: 304, endPoint x: 102, endPoint y: 285, distance: 249.8
copy div "SELECT i_source.ALT_ITEMNUM as GPID, COUNT ( * ) as TOTAL_MATCHES_AT_DEST, SUM …"
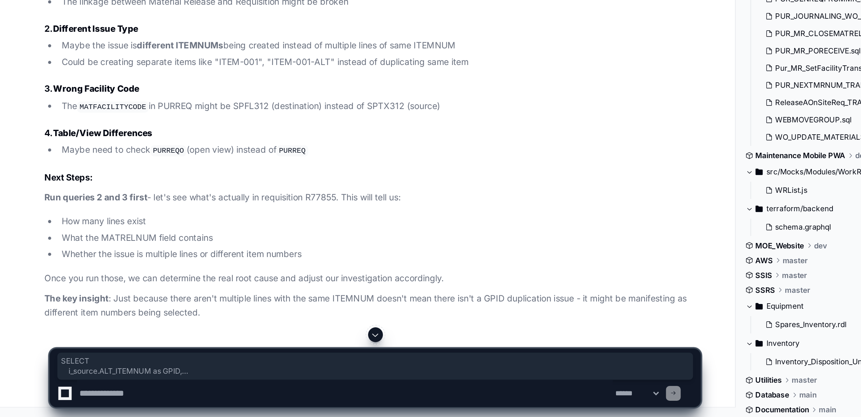
scroll to position [6342, 0]
drag, startPoint x: 29, startPoint y: 283, endPoint x: 104, endPoint y: 329, distance: 88.2
copy div "SELECT MATRELNUM, FACILITYCODE, RELEASETO, RELEASETOID, STATUS FROM MATREL WHER…"
click at [108, 401] on textarea at bounding box center [202, 403] width 314 height 16
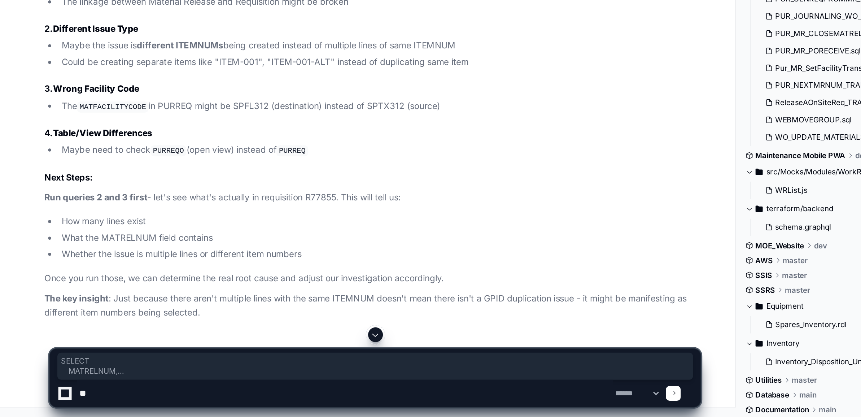
paste textarea "**********"
drag, startPoint x: 29, startPoint y: 242, endPoint x: 72, endPoint y: 309, distance: 79.8
copy div "SELECT REQUISITIONNUM, FACILITYCODE, ITEMNUM, ITEMFACILITYCODE, MATRELNUM, MATF…"
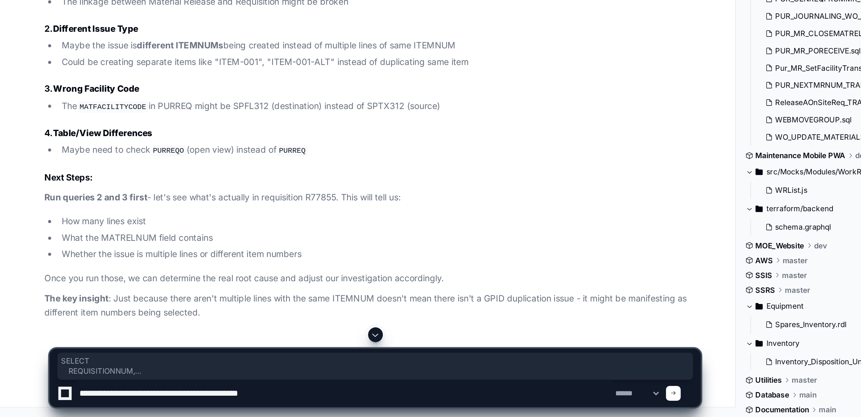
click at [256, 402] on textarea at bounding box center [202, 403] width 314 height 16
paste textarea "**********"
type textarea "**********"
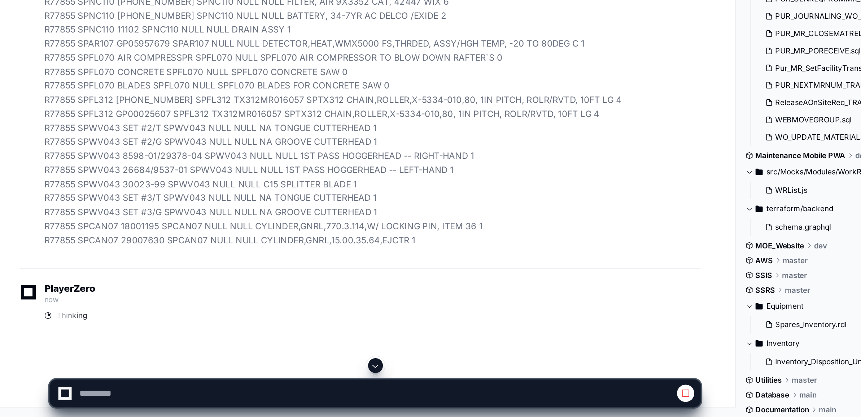
scroll to position [6537, 0]
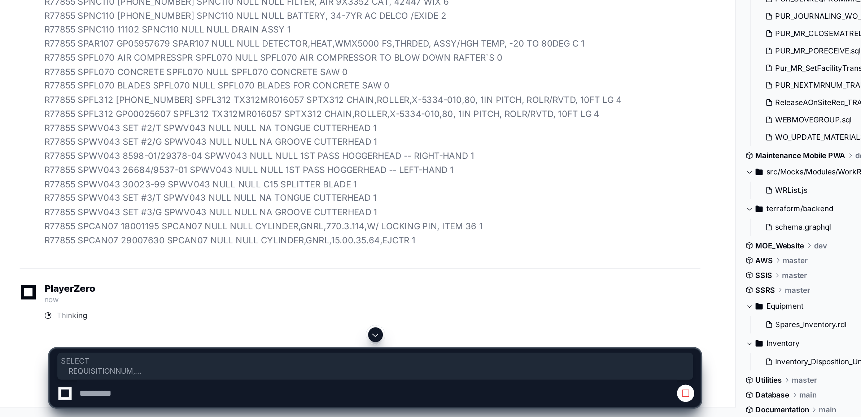
drag, startPoint x: 38, startPoint y: 260, endPoint x: 97, endPoint y: 304, distance: 73.1
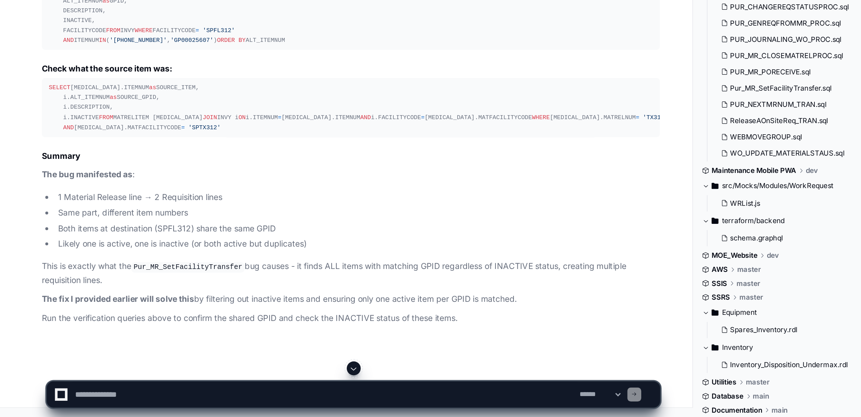
scroll to position [7441, 0]
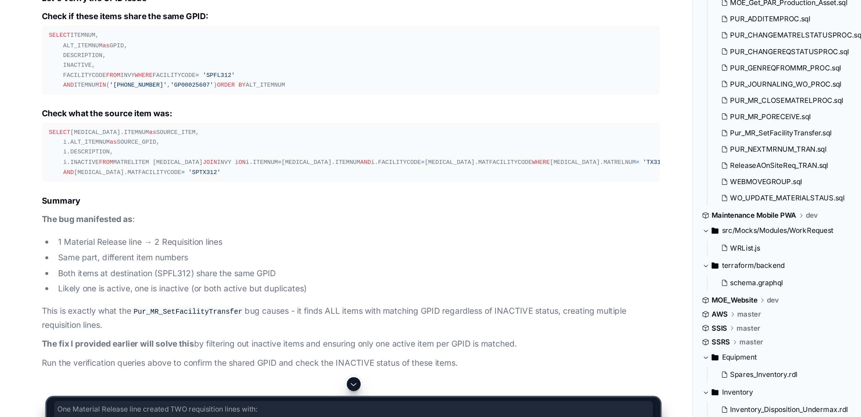
drag, startPoint x: 25, startPoint y: 220, endPoint x: 147, endPoint y: 279, distance: 134.6
click at [147, 279] on div "Thinking Perfect! Now I can see the exact issue! You found the smoking gun! Loo…" at bounding box center [211, 164] width 398 height 391
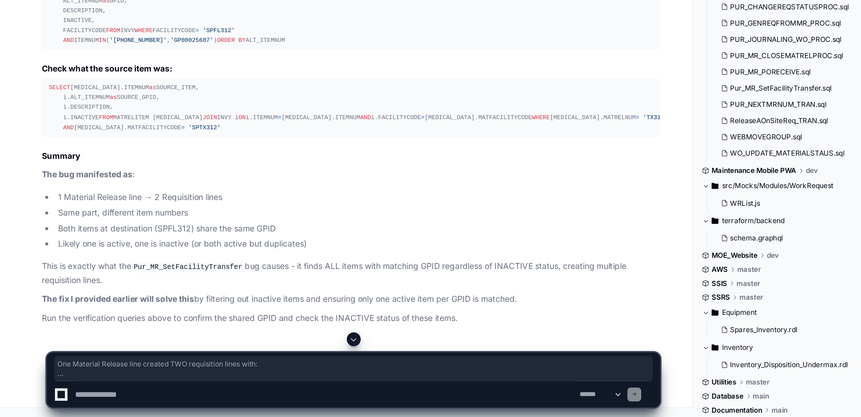
scroll to position [7553, 0]
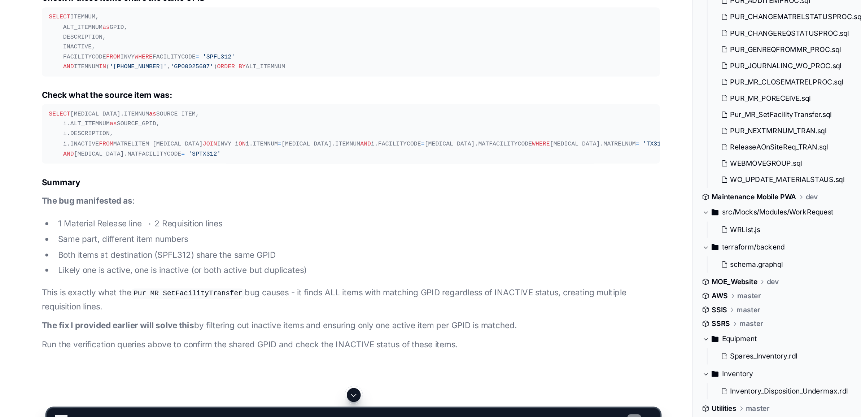
drag, startPoint x: 147, startPoint y: 279, endPoint x: 89, endPoint y: 240, distance: 69.3
click at [89, 186] on div "SELECT ITEMNUM, ALT_ITEMNUM as GPID, DESCRIPTION, INACTIVE, FACILITYCODE FROM I…" at bounding box center [217, 167] width 375 height 37
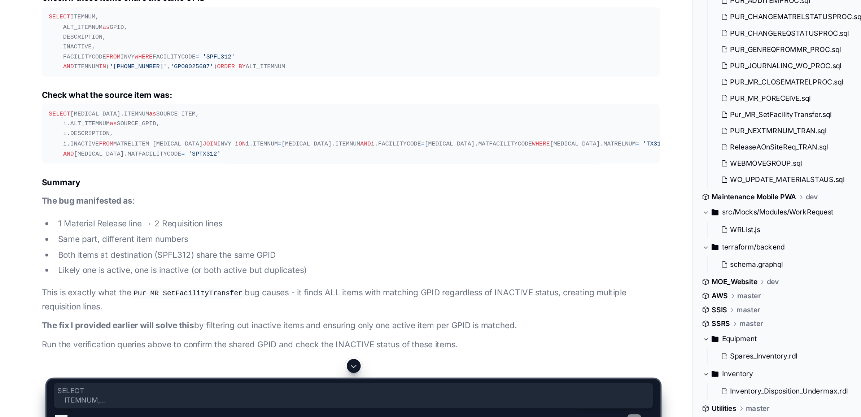
drag, startPoint x: 30, startPoint y: 201, endPoint x: 88, endPoint y: 263, distance: 85.0
click at [88, 189] on pre "SELECT ITEMNUM, ALT_ITEMNUM as GPID, DESCRIPTION, INACTIVE, FACILITYCODE FROM I…" at bounding box center [218, 167] width 384 height 43
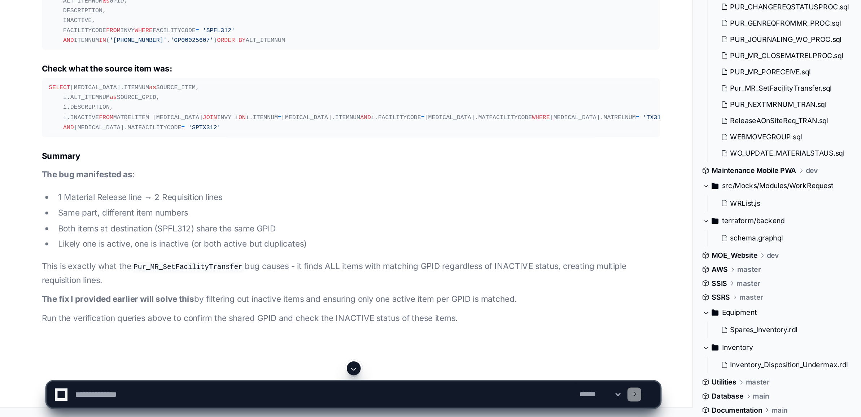
scroll to position [7571, 0]
click at [69, 405] on textarea at bounding box center [202, 403] width 314 height 16
paste textarea "**********"
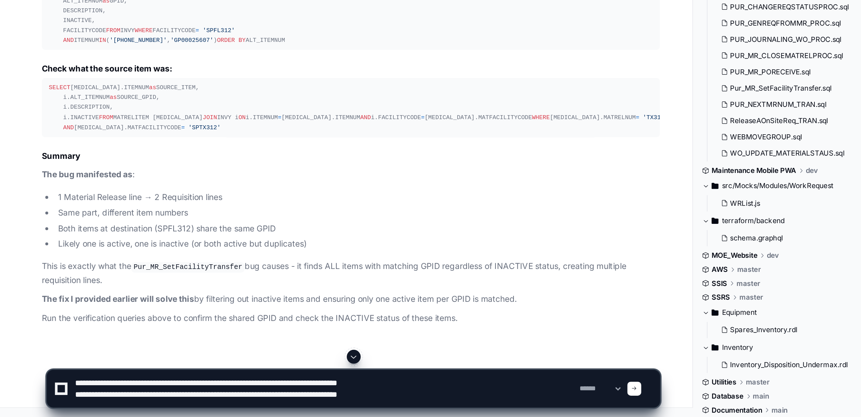
scroll to position [7586, 0]
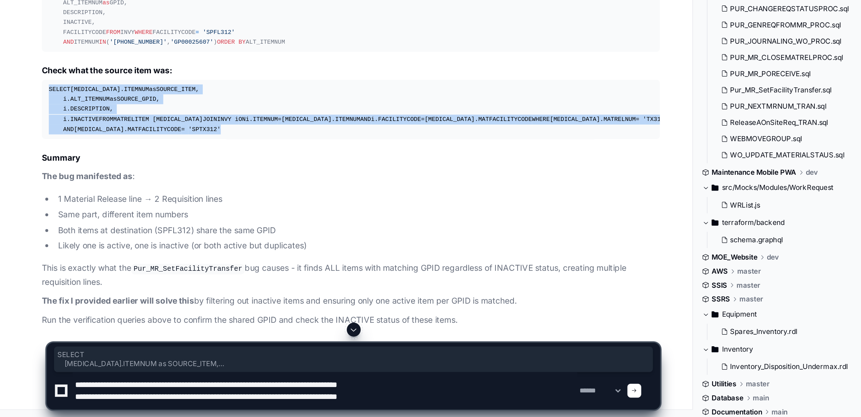
drag, startPoint x: 31, startPoint y: 254, endPoint x: 115, endPoint y: 304, distance: 97.4
click at [115, 243] on pre "SELECT [MEDICAL_DATA].ITEMNUM as SOURCE_ITEM, i.ALT_ITEMNUM as SOURCE_GPID, i.D…" at bounding box center [218, 224] width 384 height 37
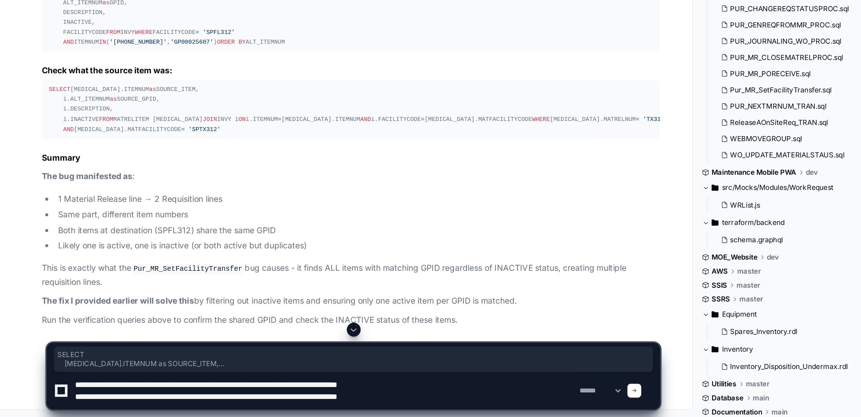
click at [309, 404] on textarea at bounding box center [202, 399] width 314 height 23
paste textarea "**********"
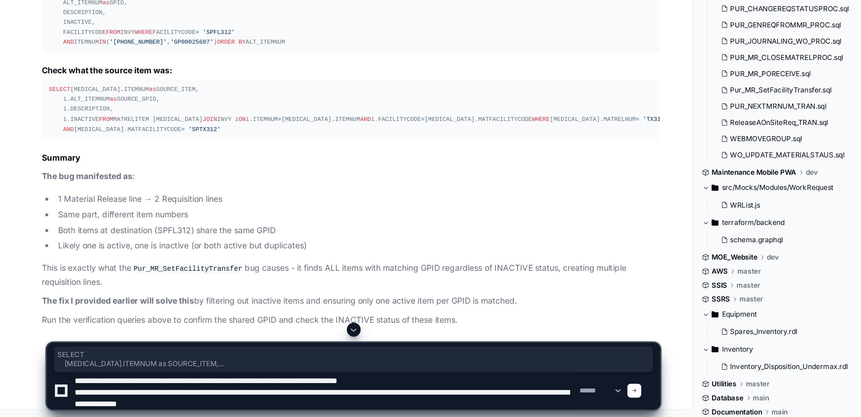
scroll to position [7654, 0]
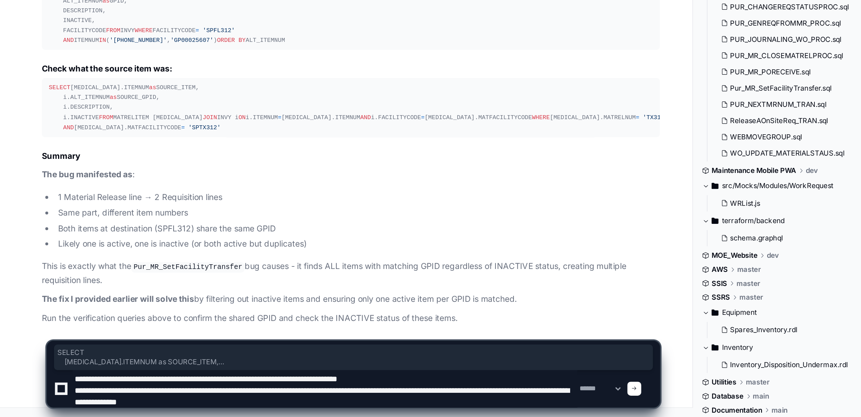
type textarea "**********"
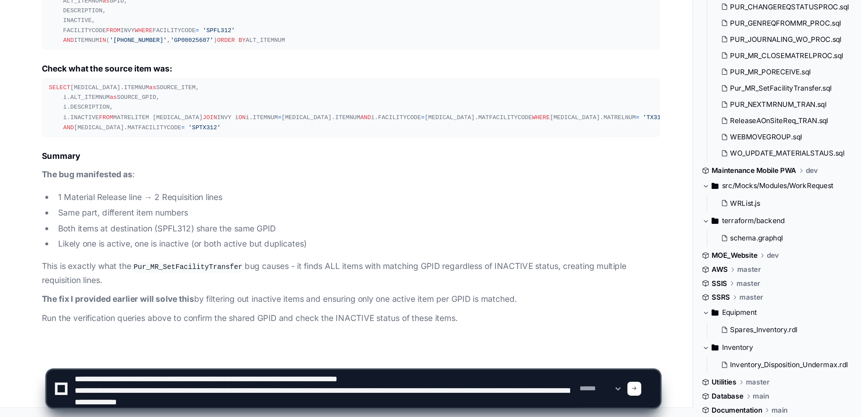
click at [396, 397] on span at bounding box center [394, 399] width 4 height 4
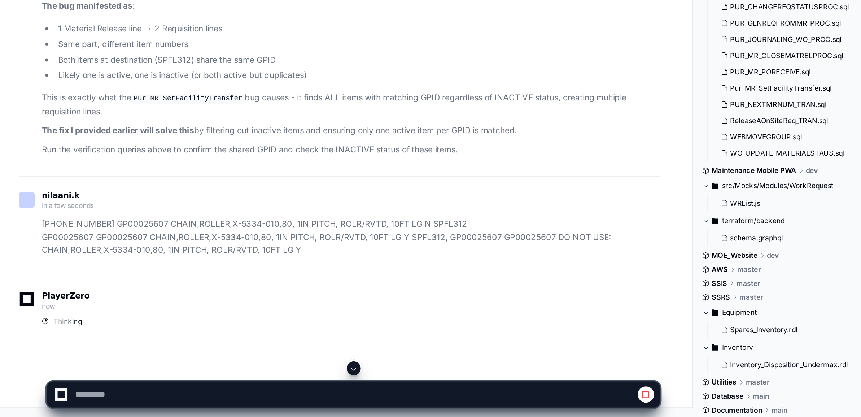
scroll to position [7680, 0]
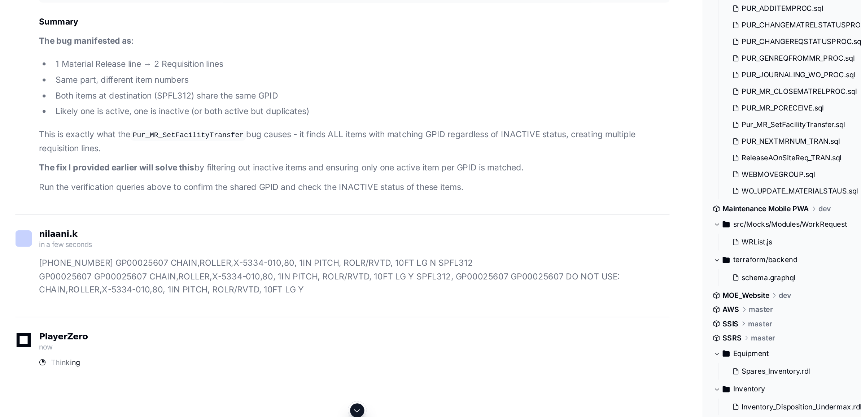
drag, startPoint x: 86, startPoint y: 299, endPoint x: 143, endPoint y: 300, distance: 57.4
click at [143, 222] on code "Pur_MR_SetFacilityTransfer" at bounding box center [117, 219] width 70 height 6
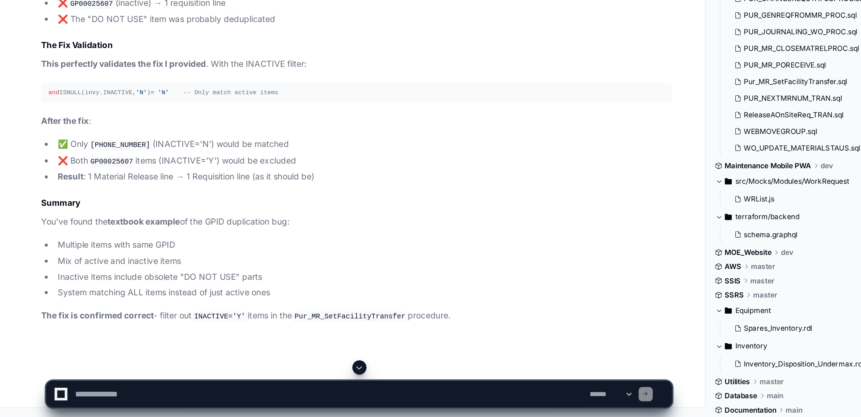
scroll to position [8005, 0]
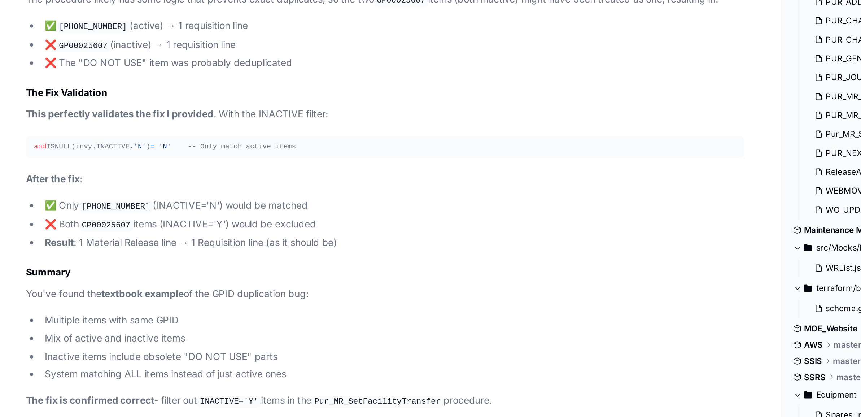
drag, startPoint x: 55, startPoint y: 247, endPoint x: 215, endPoint y: 247, distance: 160.3
click at [215, 52] on li "Source (SPTX312) : Requested a part via Material Release TX312MR016057" at bounding box center [222, 47] width 376 height 8
drag, startPoint x: 36, startPoint y: 257, endPoint x: 190, endPoint y: 254, distance: 154.5
click at [190, 62] on li "Destination (SPFL312) : Had 3 items with same GPID GP00025607" at bounding box center [222, 57] width 376 height 9
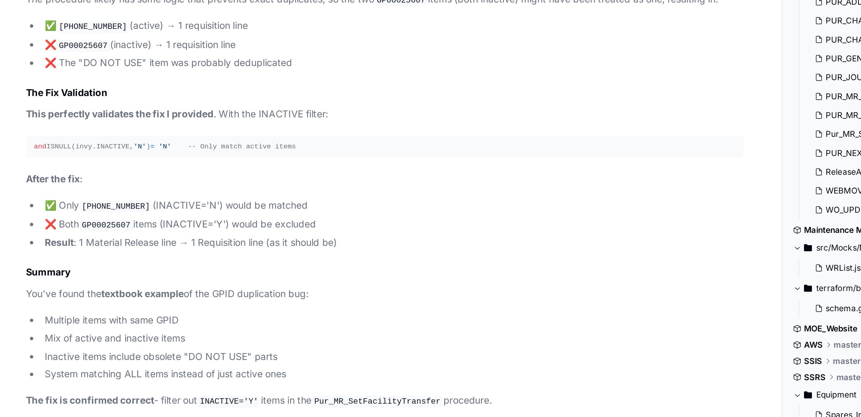
drag, startPoint x: 190, startPoint y: 254, endPoint x: 39, endPoint y: 252, distance: 151.6
click at [39, 62] on li "Destination (SPFL312) : Had 3 items with same GPID GP00025607" at bounding box center [222, 57] width 376 height 9
drag, startPoint x: 35, startPoint y: 266, endPoint x: 223, endPoint y: 277, distance: 187.6
click at [223, 81] on ol "Source (SPTX312) : Requested a part via Material Release TX312MR016057 Destinat…" at bounding box center [218, 62] width 384 height 38
drag, startPoint x: 246, startPoint y: 278, endPoint x: 36, endPoint y: 247, distance: 212.3
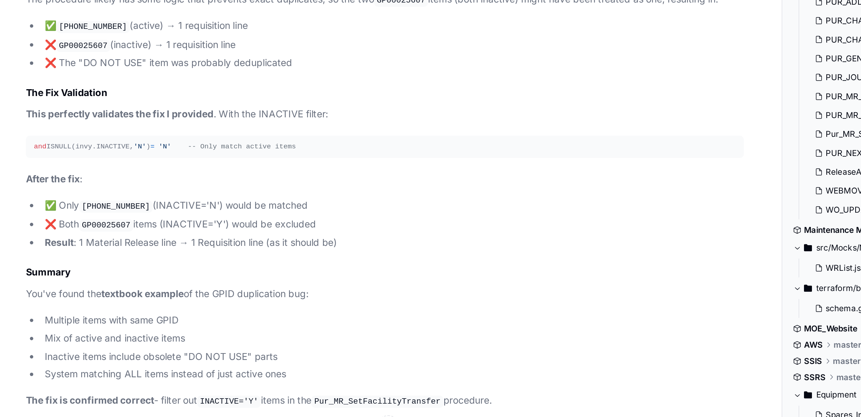
click at [36, 81] on ol "Source (SPTX312) : Requested a part via Material Release TX312MR016057 Destinat…" at bounding box center [218, 62] width 384 height 38
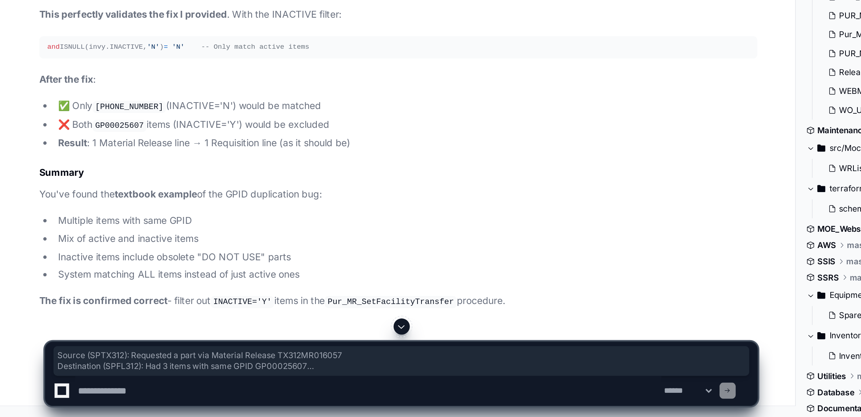
scroll to position [8180, 0]
